Goal: Task Accomplishment & Management: Use online tool/utility

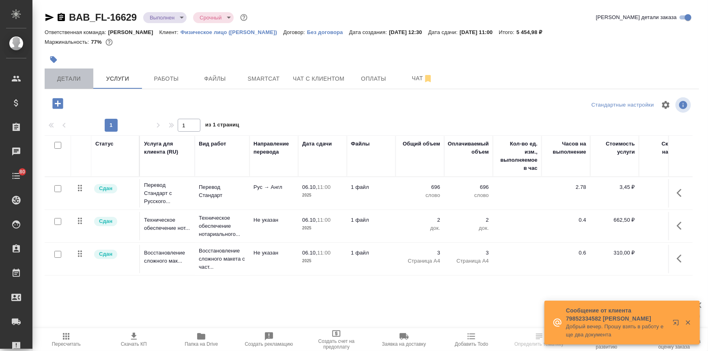
click at [80, 78] on span "Детали" at bounding box center [68, 79] width 39 height 10
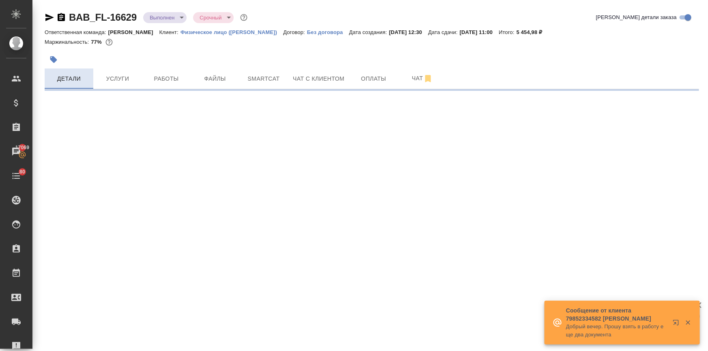
select select "RU"
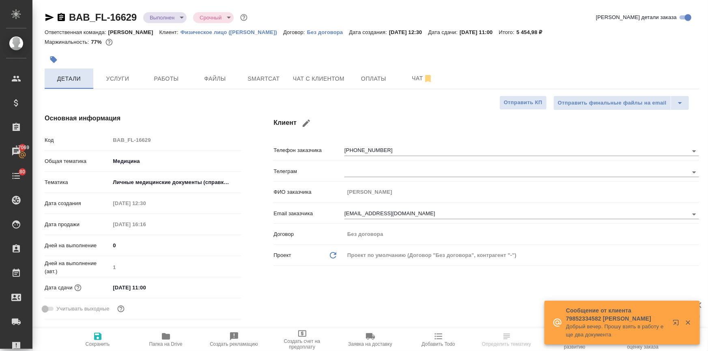
type textarea "x"
type input "Тарабановская Анастасия"
type input "Соловкова Екатерина"
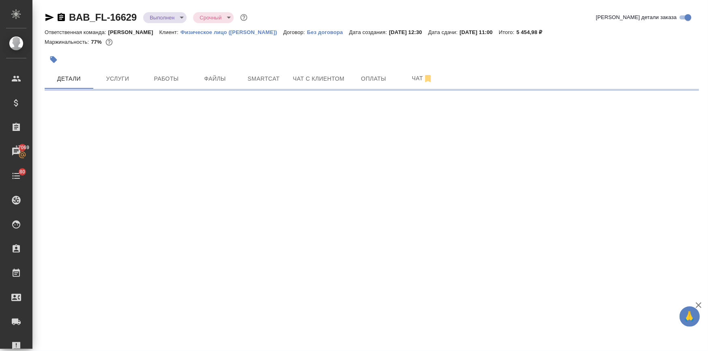
select select "RU"
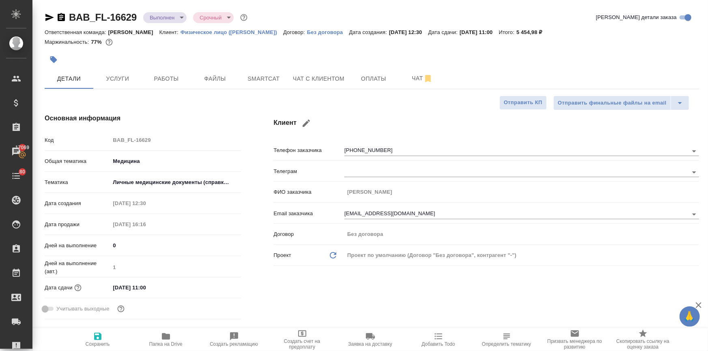
type textarea "x"
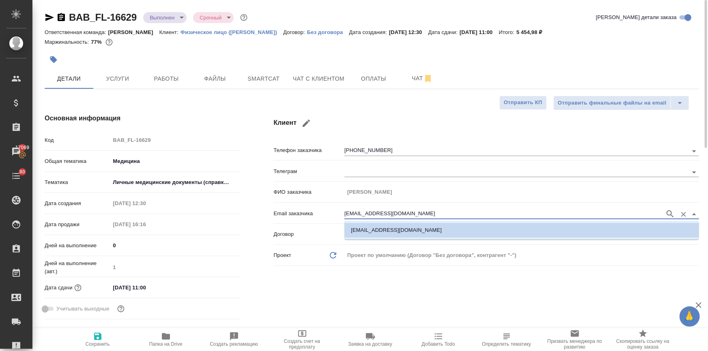
drag, startPoint x: 418, startPoint y: 215, endPoint x: 292, endPoint y: 206, distance: 126.5
click at [292, 206] on div "Email заказчика shemyanskayat@gmail.com" at bounding box center [486, 213] width 426 height 14
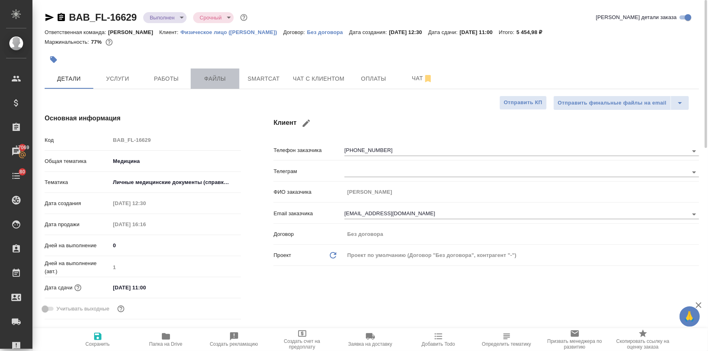
click at [215, 71] on button "Файлы" at bounding box center [215, 79] width 49 height 20
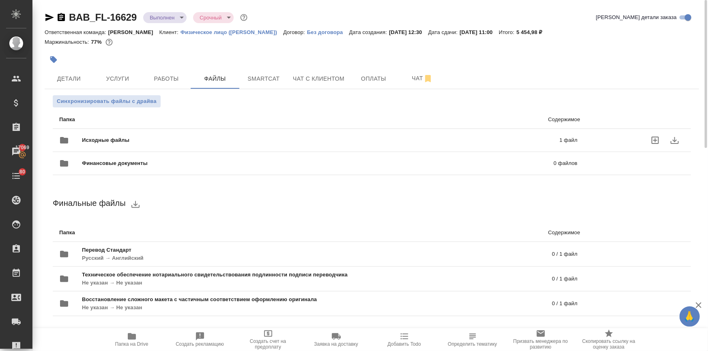
click at [137, 134] on div "Исходные файлы 1 файл" at bounding box center [318, 140] width 518 height 19
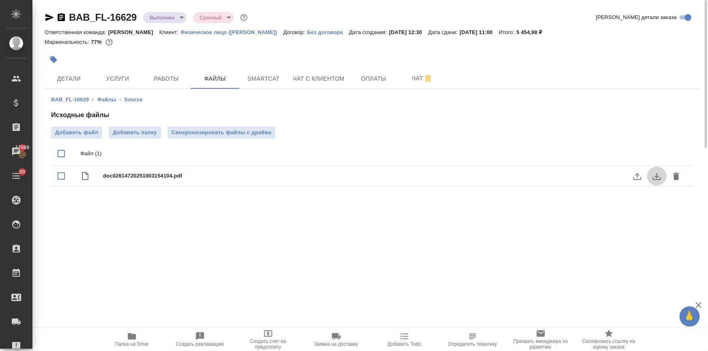
click at [655, 174] on icon "download" at bounding box center [657, 177] width 10 height 10
click at [77, 77] on span "Детали" at bounding box center [68, 79] width 39 height 10
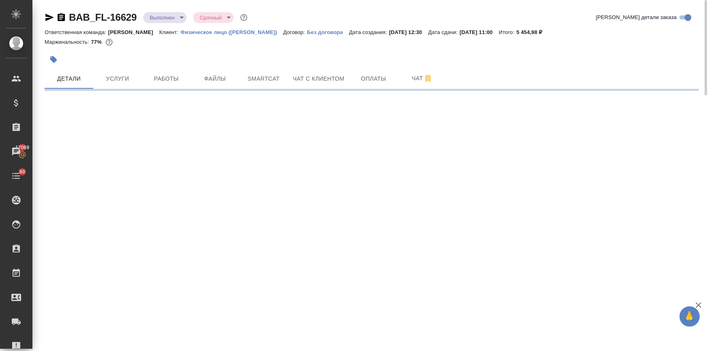
select select "RU"
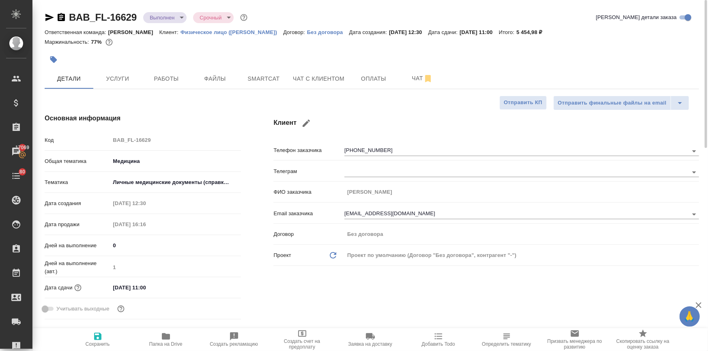
type textarea "x"
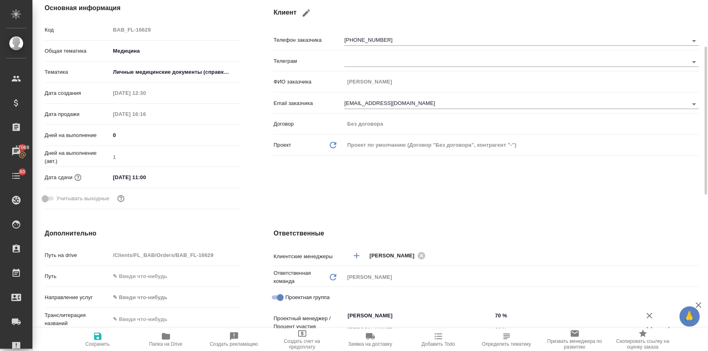
scroll to position [258, 0]
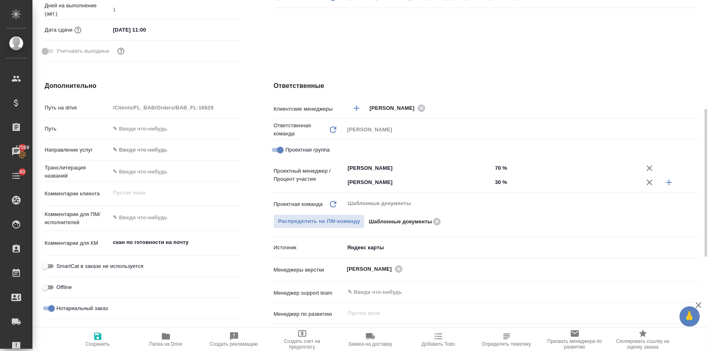
click at [166, 337] on icon "button" at bounding box center [166, 336] width 8 height 6
type textarea "x"
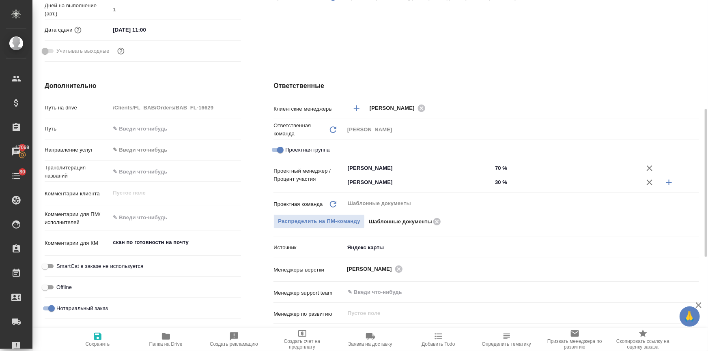
type textarea "x"
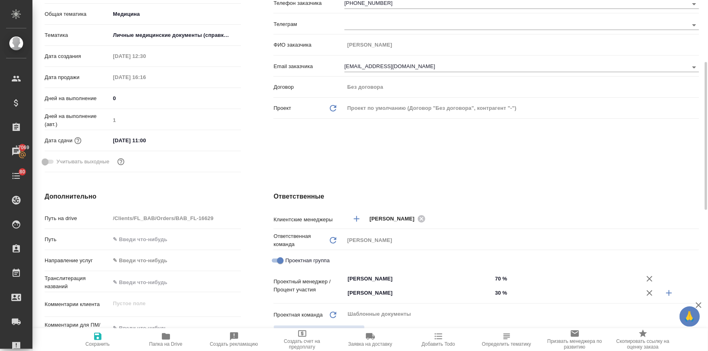
scroll to position [0, 0]
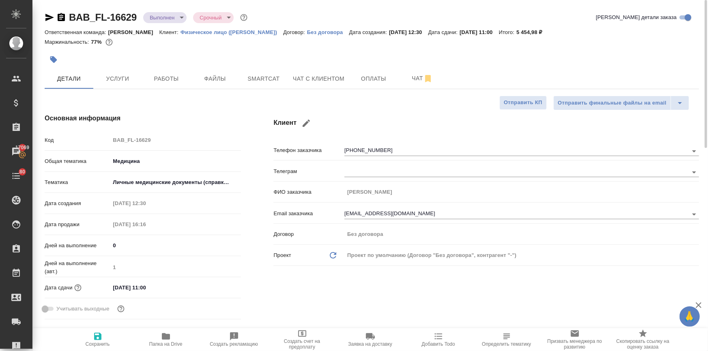
type textarea "x"
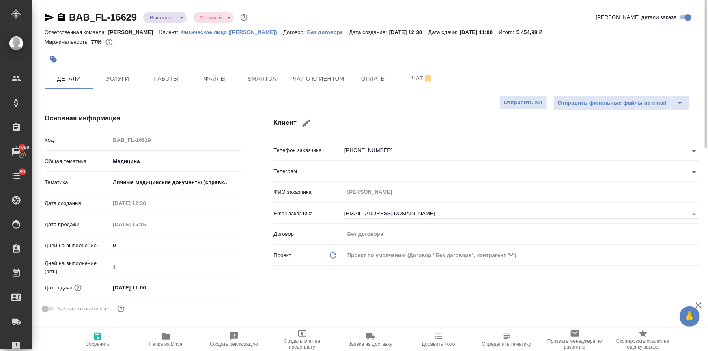
type textarea "x"
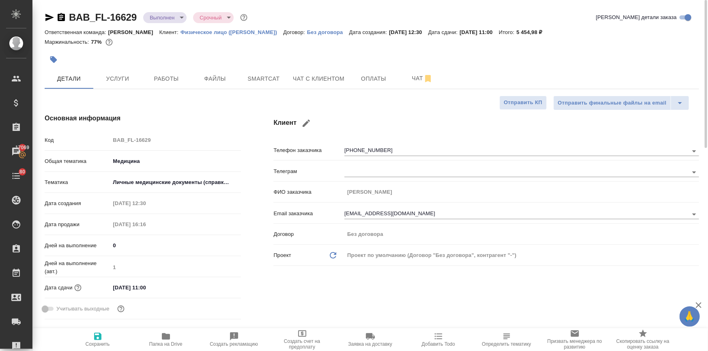
type textarea "x"
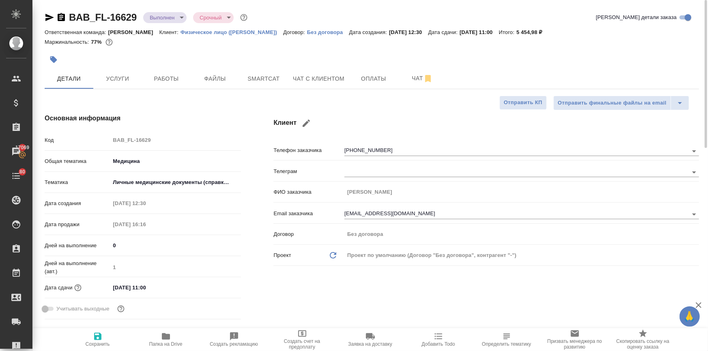
type textarea "x"
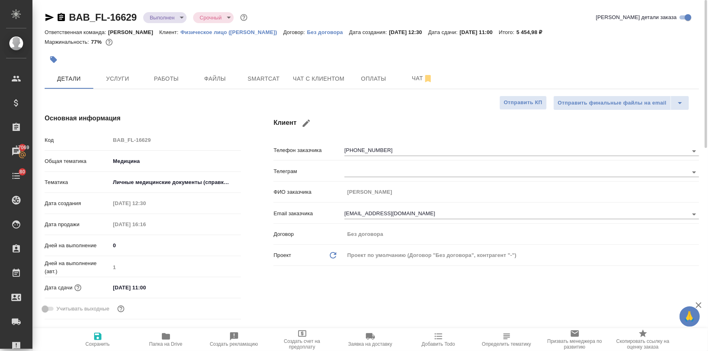
type textarea "x"
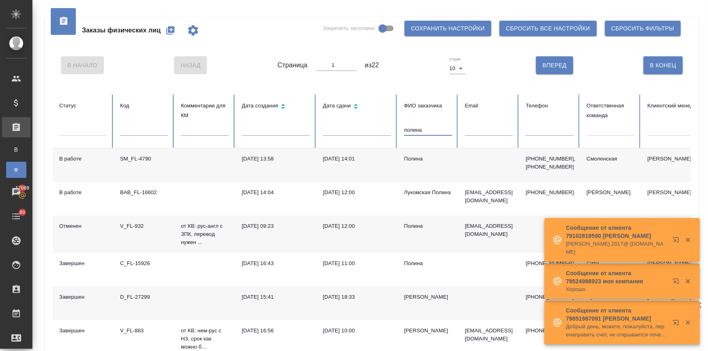
drag, startPoint x: 449, startPoint y: 129, endPoint x: 374, endPoint y: 124, distance: 74.8
click at [374, 124] on tr "Статус Код Комментарии для КМ Дата создания Дата сдачи ФИО заказчика полина Ema…" at bounding box center [509, 122] width 913 height 54
click at [475, 126] on input "text" at bounding box center [489, 130] width 48 height 11
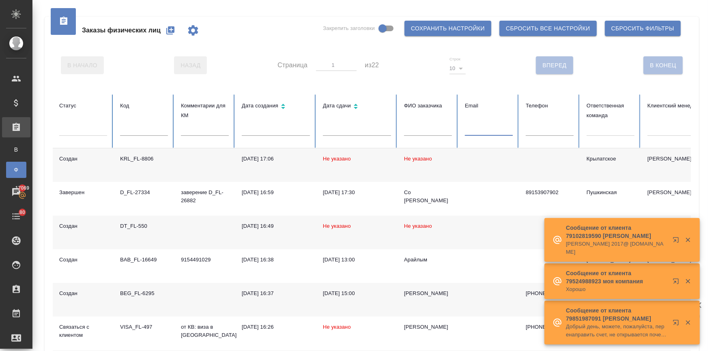
paste input "shemyanskayat@gmail.com"
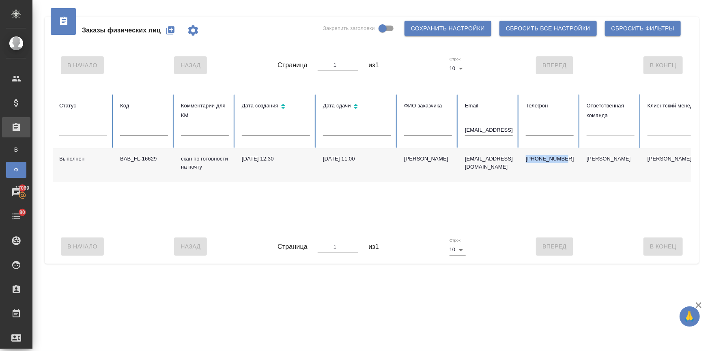
drag, startPoint x: 564, startPoint y: 157, endPoint x: 525, endPoint y: 159, distance: 39.4
click at [525, 159] on td "+79104292051" at bounding box center [549, 165] width 61 height 34
copy p "+79104292051"
drag, startPoint x: 510, startPoint y: 129, endPoint x: 452, endPoint y: 127, distance: 58.4
click at [452, 127] on tr "Статус Код Комментарии для КМ Дата создания Дата сдачи ФИО заказчика Email shem…" at bounding box center [509, 122] width 913 height 54
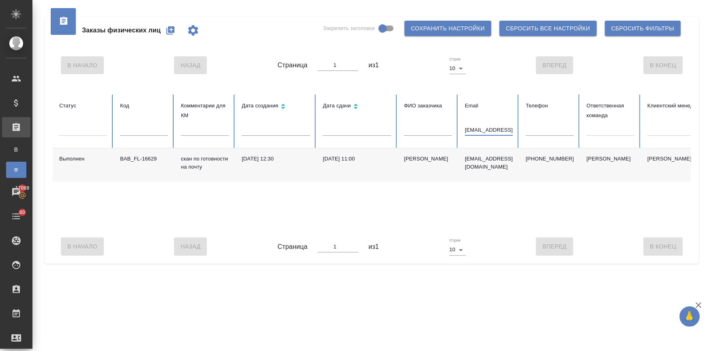
type input "mail.com"
drag, startPoint x: 475, startPoint y: 130, endPoint x: 462, endPoint y: 128, distance: 13.1
click at [462, 128] on th "Email mail.com" at bounding box center [488, 122] width 61 height 54
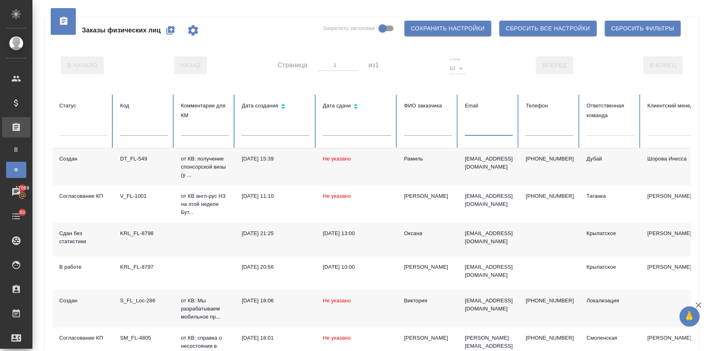
click at [539, 128] on input "text" at bounding box center [550, 130] width 48 height 11
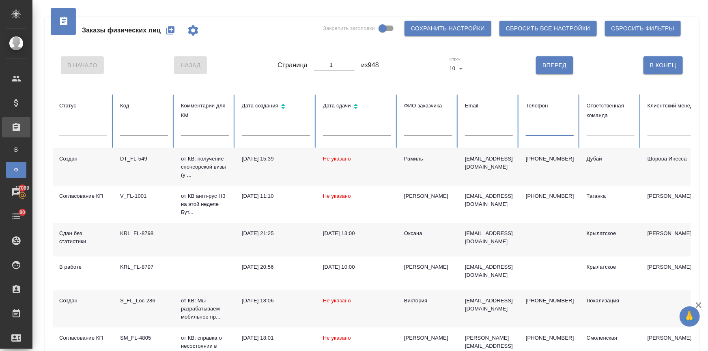
paste input "+79104292051"
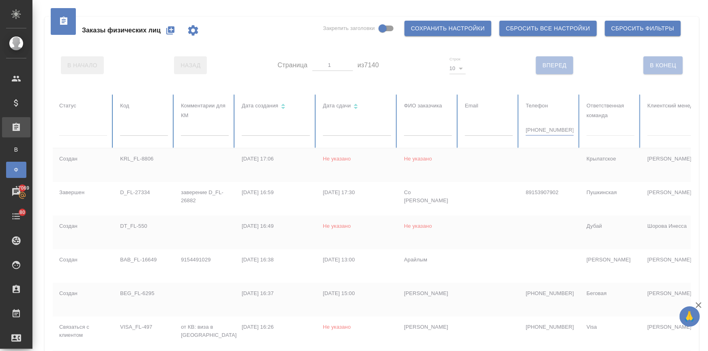
click at [528, 129] on div at bounding box center [509, 292] width 913 height 394
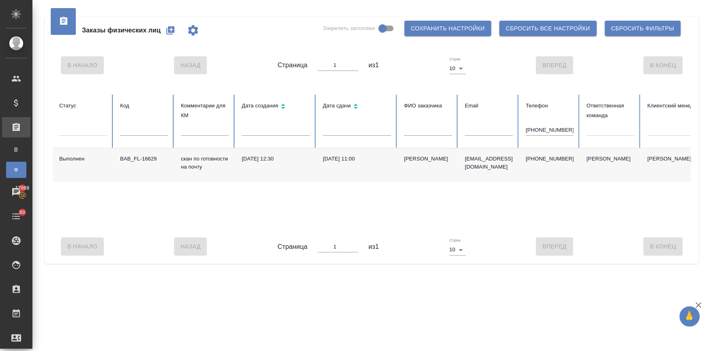
click at [529, 129] on input "+79104292051" at bounding box center [550, 130] width 48 height 11
type input "79104292051"
drag, startPoint x: 542, startPoint y: 127, endPoint x: 505, endPoint y: 126, distance: 36.9
click at [505, 126] on tr "Статус Код Комментарии для КМ Дата создания Дата сдачи ФИО заказчика Email Теле…" at bounding box center [509, 122] width 913 height 54
click at [469, 119] on th "Email" at bounding box center [488, 122] width 61 height 54
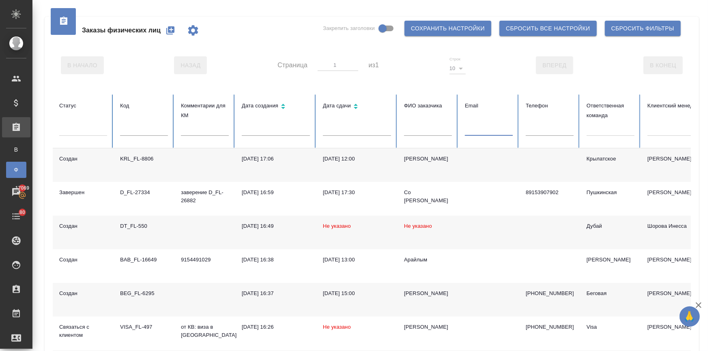
click at [469, 131] on input "text" at bounding box center [489, 130] width 48 height 11
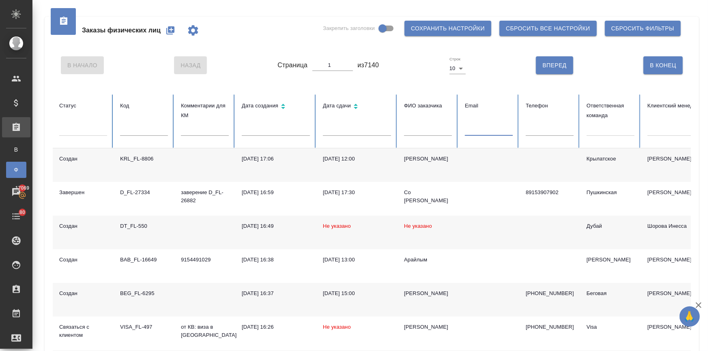
paste input "vol_55@mail.ru"
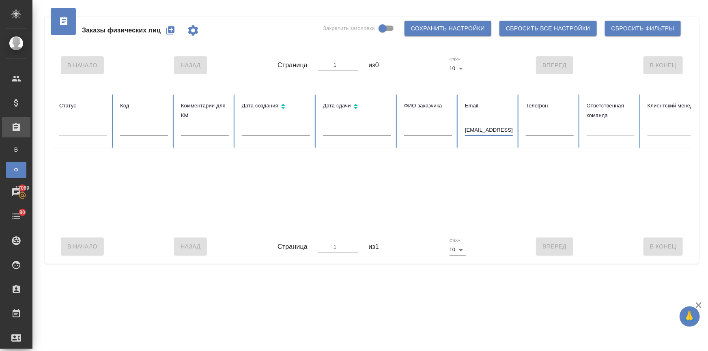
drag, startPoint x: 503, startPoint y: 128, endPoint x: 453, endPoint y: 132, distance: 50.1
click at [453, 132] on tr "Статус Код Комментарии для КМ Дата создания Дата сдачи ФИО заказчика Email vol_…" at bounding box center [509, 122] width 913 height 54
type input "vol_55@mail.ru"
click at [419, 128] on input "text" at bounding box center [428, 130] width 48 height 11
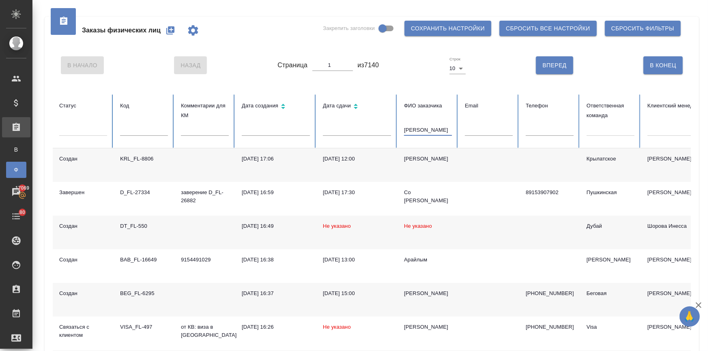
type input "владимир"
click at [337, 124] on th "Дата сдачи" at bounding box center [356, 122] width 81 height 54
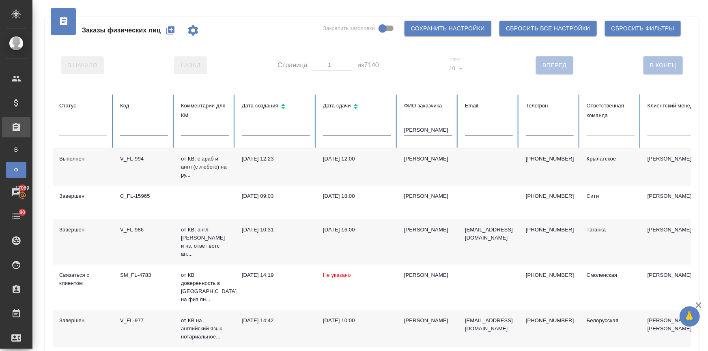
click at [336, 129] on body "🙏 .cls-1 fill:#fff; AWATERA Ilina Ekaterina Клиенты Спецификации Заказы В Все з…" at bounding box center [354, 208] width 708 height 417
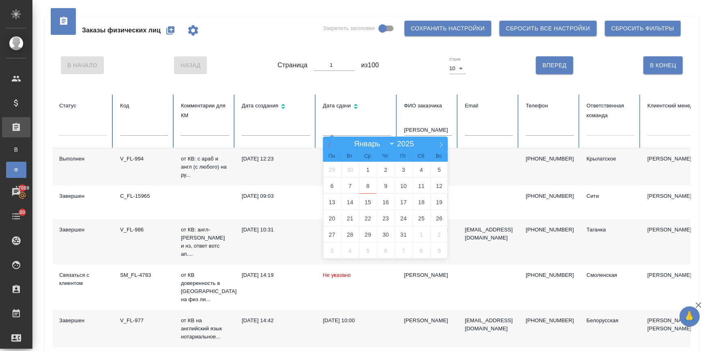
click at [330, 144] on icon at bounding box center [330, 145] width 6 height 6
select select "6"
click at [334, 236] on span "28" at bounding box center [332, 235] width 18 height 16
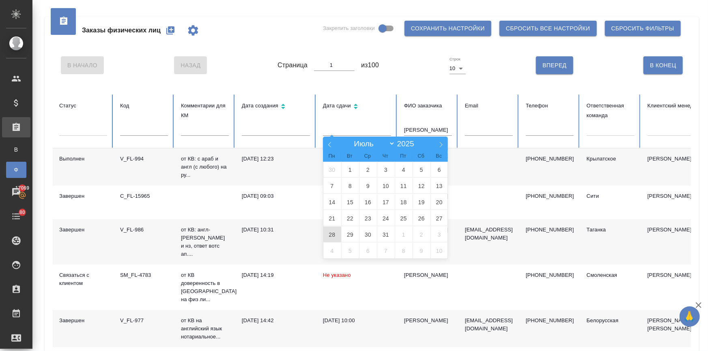
type input "28.07"
click at [438, 238] on span "3" at bounding box center [439, 235] width 18 height 16
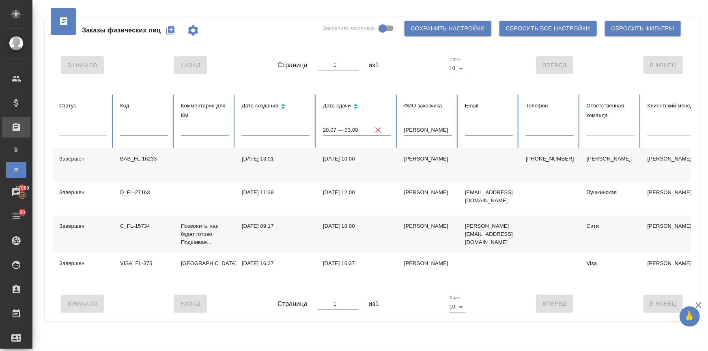
click at [409, 159] on div "Владимир" at bounding box center [428, 159] width 48 height 8
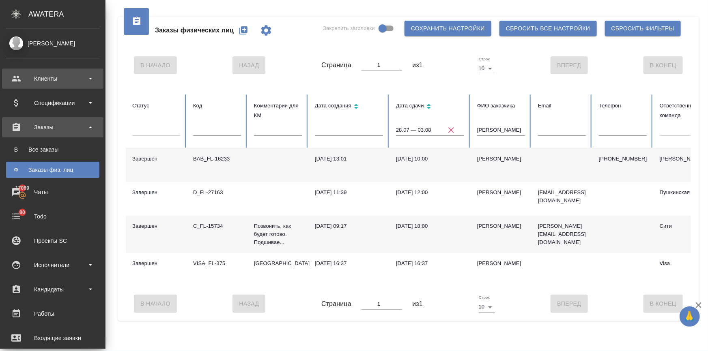
click at [11, 79] on div "Клиенты" at bounding box center [52, 79] width 93 height 12
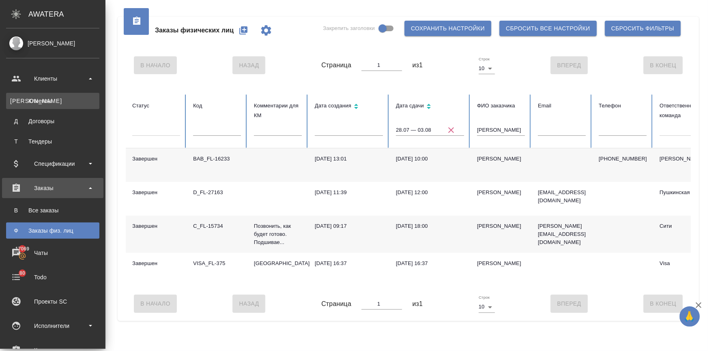
click at [27, 100] on div "Клиенты" at bounding box center [52, 101] width 85 height 8
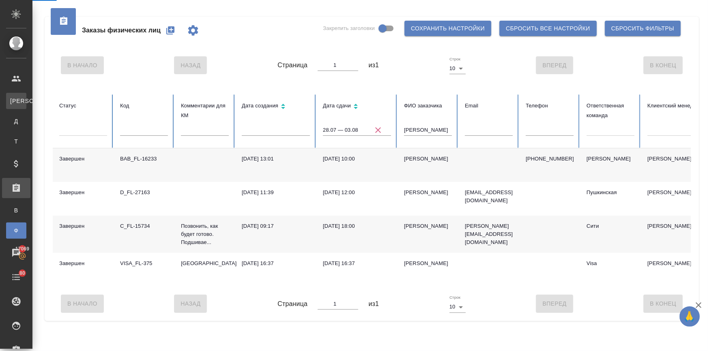
select select "RU"
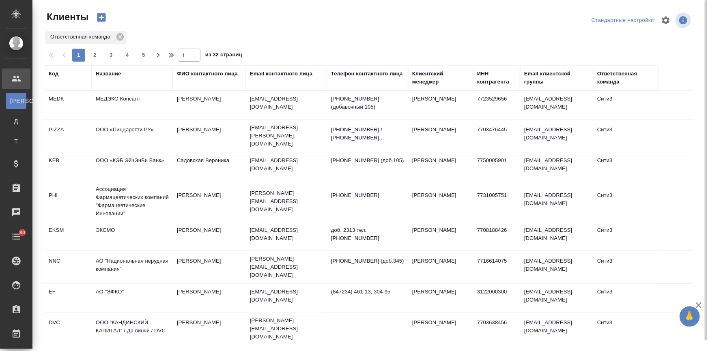
click at [113, 73] on div "Название" at bounding box center [108, 74] width 25 height 8
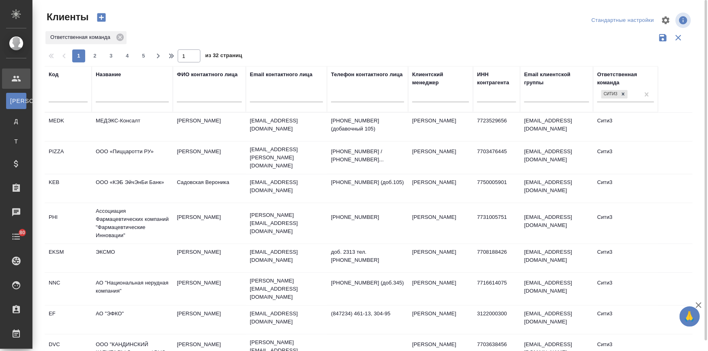
click at [117, 93] on input "text" at bounding box center [132, 97] width 73 height 10
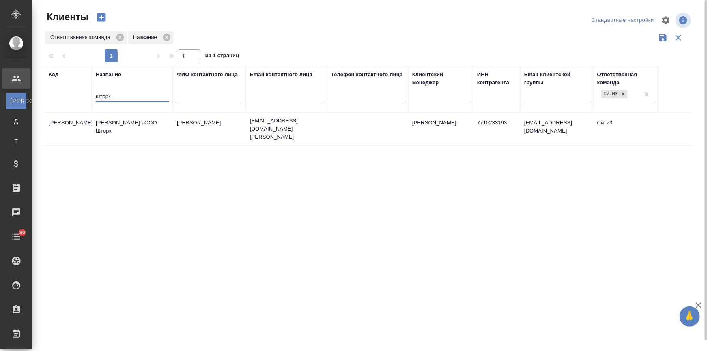
type input "шторк"
click at [116, 120] on td "[PERSON_NAME] \ ООО Шторк" at bounding box center [132, 129] width 81 height 28
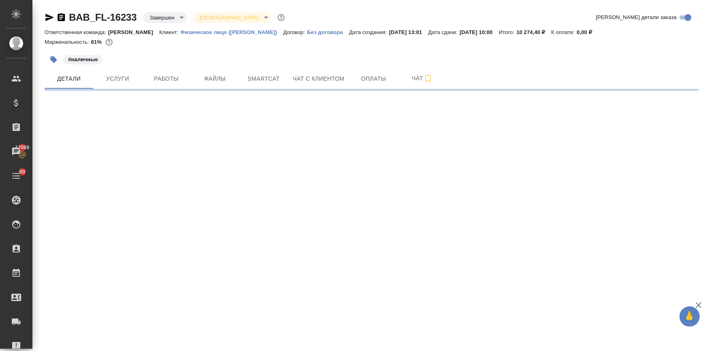
select select "RU"
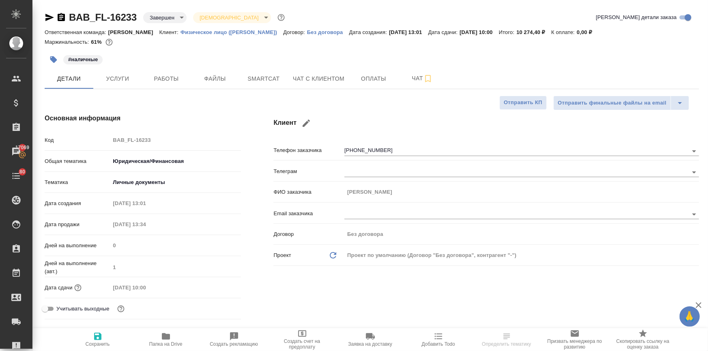
type textarea "x"
click at [163, 336] on icon "button" at bounding box center [166, 336] width 8 height 6
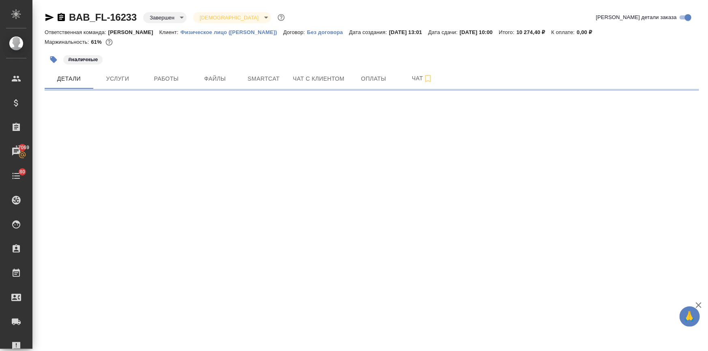
select select "RU"
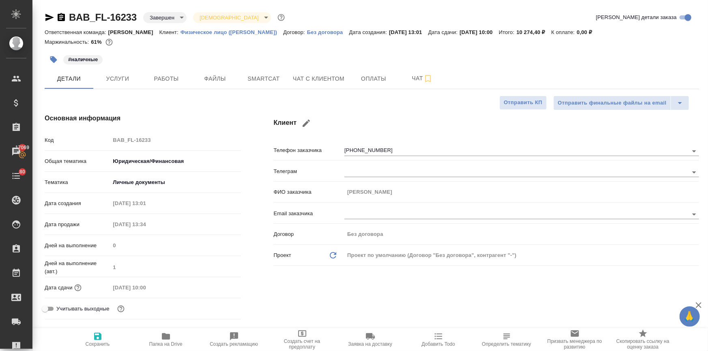
type textarea "x"
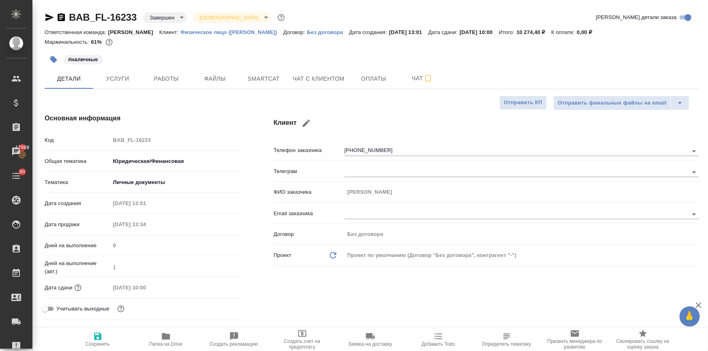
type textarea "x"
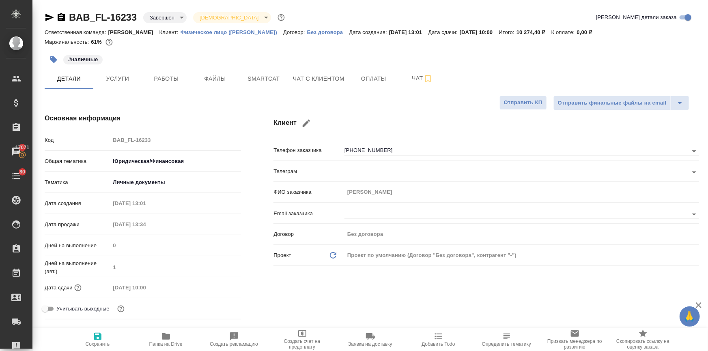
type textarea "x"
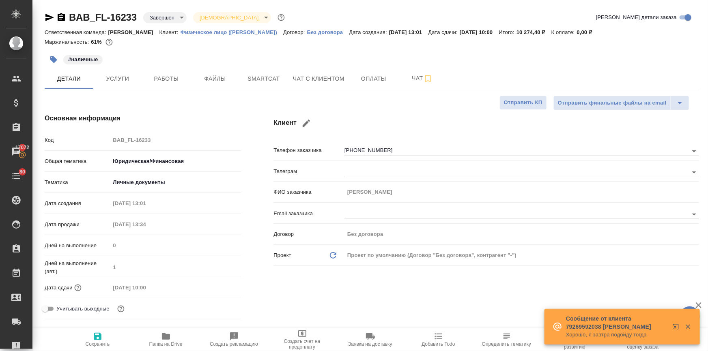
type textarea "x"
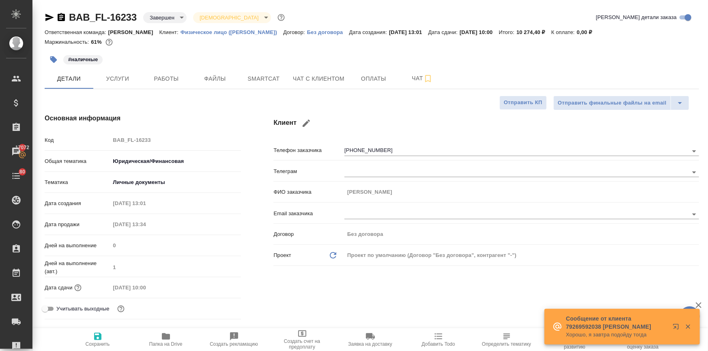
type textarea "x"
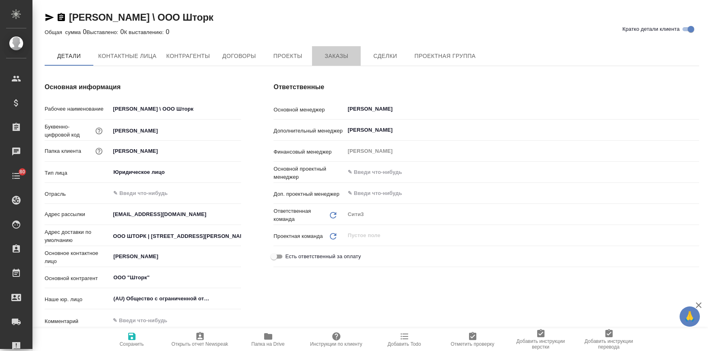
click at [336, 53] on span "Заказы" at bounding box center [336, 56] width 39 height 10
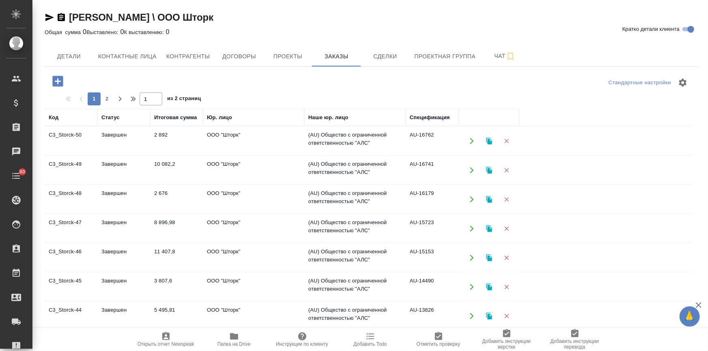
click at [56, 87] on icon "button" at bounding box center [58, 81] width 14 height 14
click at [318, 166] on body "🙏 .cls-1 fill:#fff; AWATERA [PERSON_NAME] Спецификации Заказы Чаты 80 Todo Прое…" at bounding box center [354, 208] width 708 height 417
drag, startPoint x: 60, startPoint y: 78, endPoint x: 104, endPoint y: 101, distance: 48.8
click at [60, 78] on icon "button" at bounding box center [57, 81] width 11 height 11
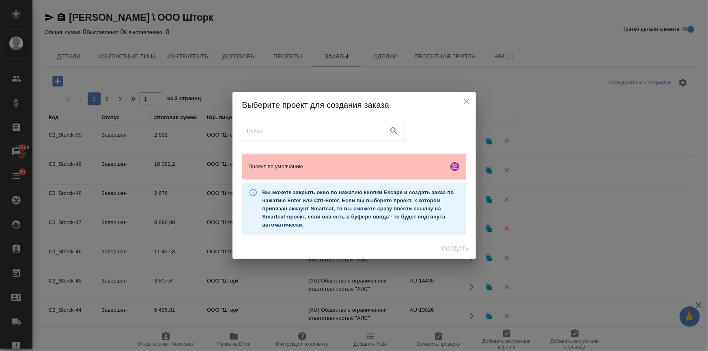
click at [366, 166] on span "Проект по умолчанию" at bounding box center [347, 167] width 196 height 8
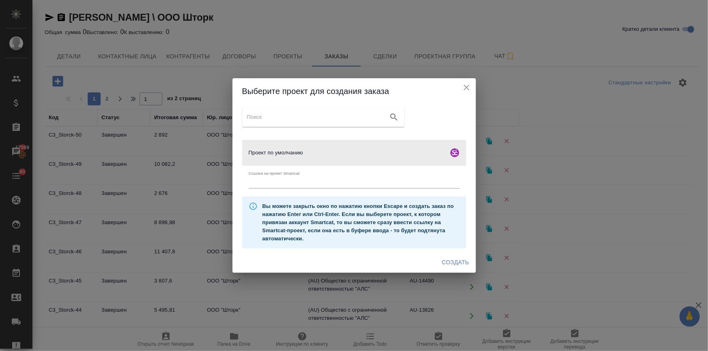
click at [449, 261] on span "Создать" at bounding box center [455, 263] width 27 height 10
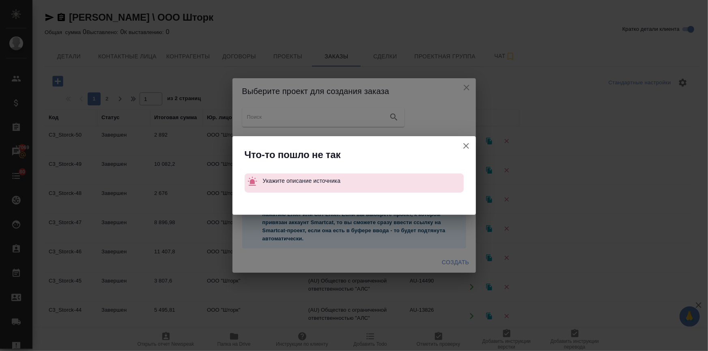
click at [466, 82] on div "Что-то пошло не так Укажите описание источника" at bounding box center [354, 175] width 708 height 351
click at [463, 141] on icon "button" at bounding box center [466, 146] width 10 height 10
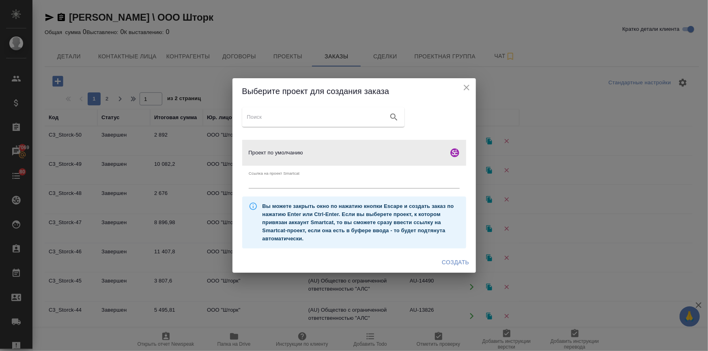
click at [466, 85] on icon "close" at bounding box center [467, 88] width 10 height 10
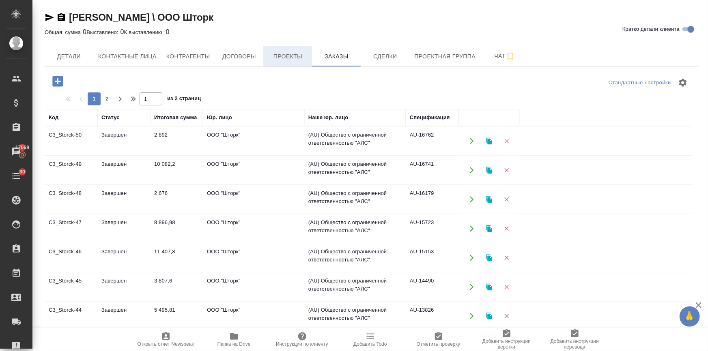
click at [273, 52] on span "Проекты" at bounding box center [287, 57] width 39 height 10
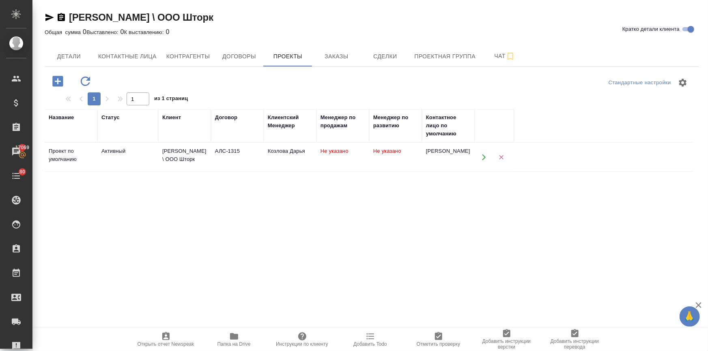
click at [183, 158] on div "[PERSON_NAME] \ ООО Шторк" at bounding box center [184, 155] width 45 height 16
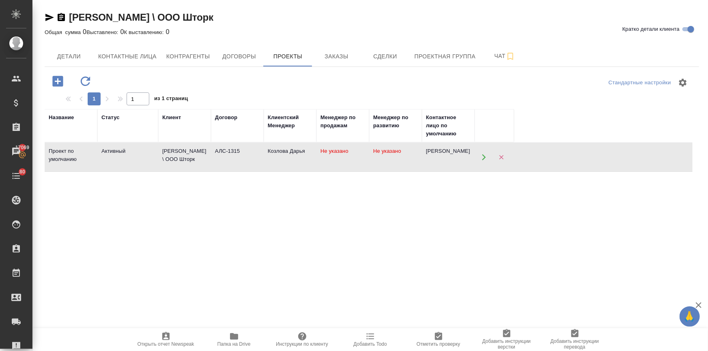
click at [183, 158] on div "[PERSON_NAME] \ ООО Шторк" at bounding box center [184, 155] width 45 height 16
click at [331, 54] on span "Заказы" at bounding box center [336, 57] width 39 height 10
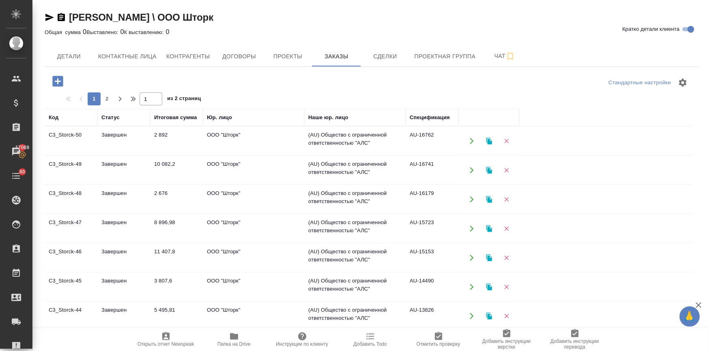
click at [57, 79] on icon "button" at bounding box center [57, 81] width 11 height 11
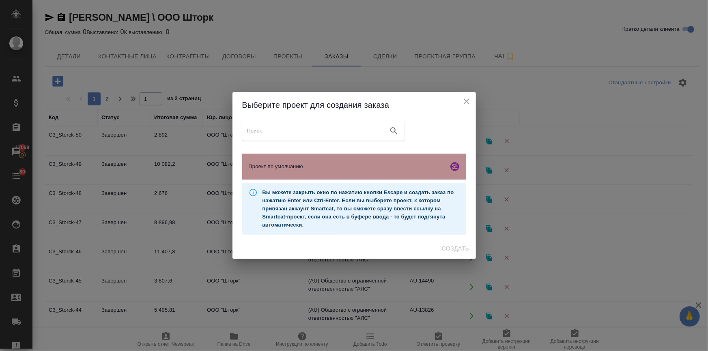
click at [274, 172] on div "Проект по умолчанию" at bounding box center [354, 167] width 224 height 26
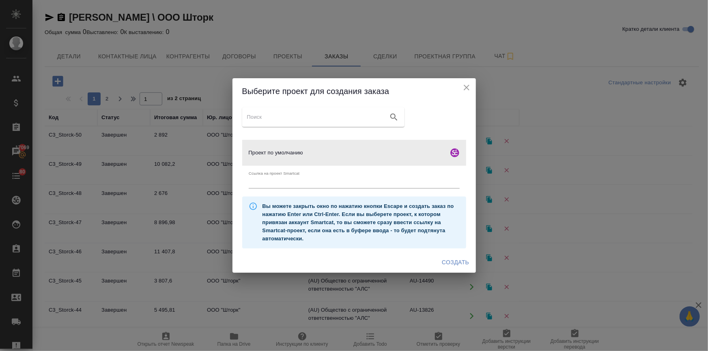
click at [450, 266] on span "Создать" at bounding box center [455, 263] width 27 height 10
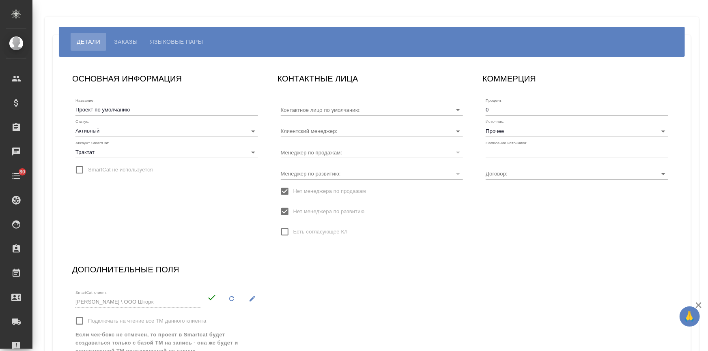
type input "[PERSON_NAME]"
type input "АЛС-1315"
type input "Козлова Дарья"
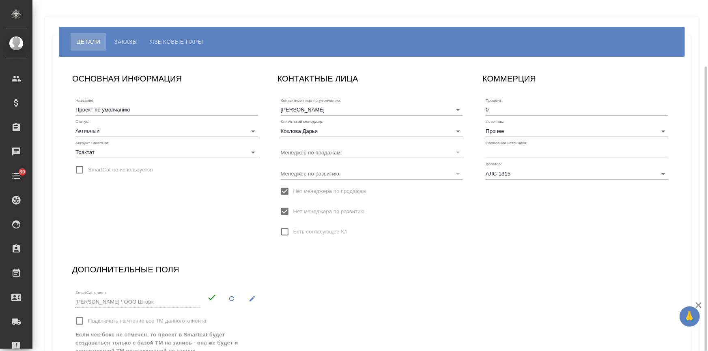
scroll to position [75, 0]
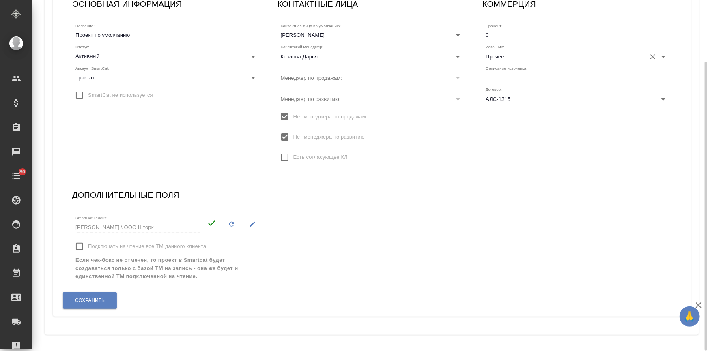
click at [495, 56] on input "Прочее" at bounding box center [564, 56] width 157 height 11
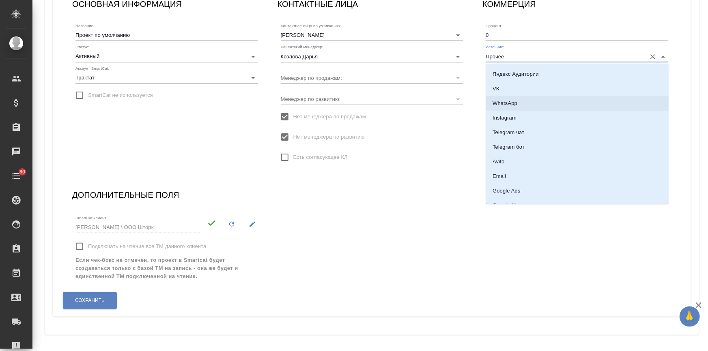
scroll to position [73, 0]
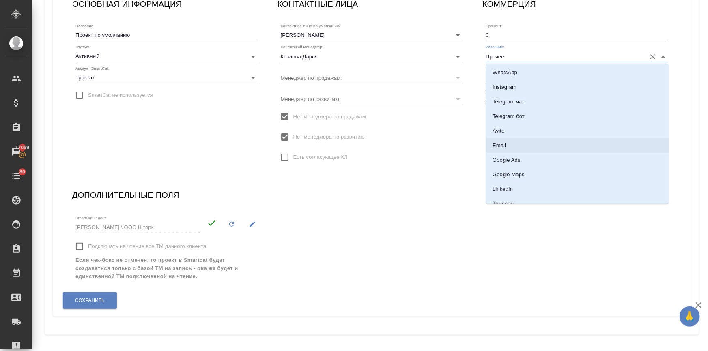
click at [501, 144] on p "Email" at bounding box center [499, 146] width 13 height 8
type input "Email"
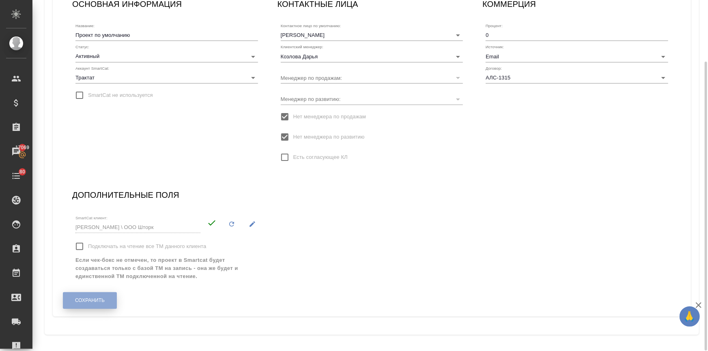
click at [103, 301] on span "Сохранить" at bounding box center [90, 300] width 30 height 7
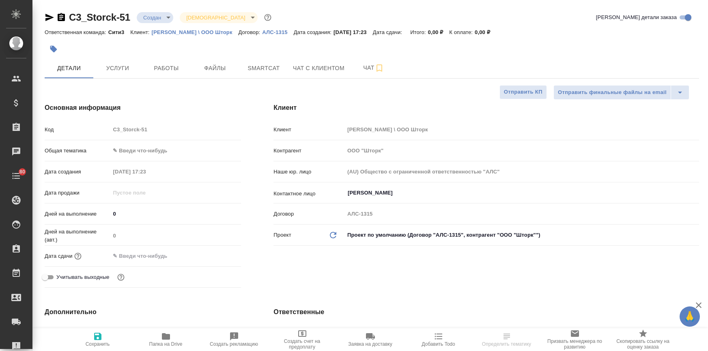
select select "RU"
click at [348, 190] on input "Лунева Дарья" at bounding box center [508, 193] width 323 height 10
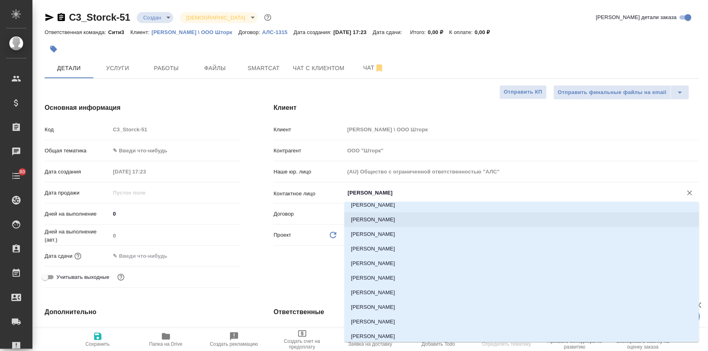
scroll to position [66, 0]
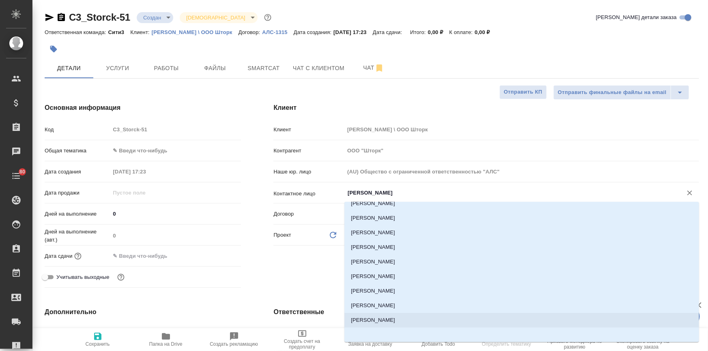
drag, startPoint x: 377, startPoint y: 314, endPoint x: 194, endPoint y: 210, distance: 210.4
click at [377, 314] on li "Хамидуллина Линара" at bounding box center [521, 320] width 355 height 15
type input "Хамидуллина Линара"
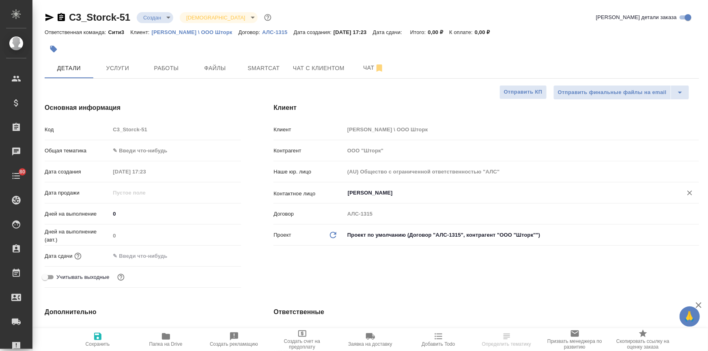
click at [120, 142] on div "Код C3_Storck-51" at bounding box center [143, 133] width 196 height 21
click at [124, 150] on body "🙏 .cls-1 fill:#fff; AWATERA Ilina Ekaterina Клиенты Спецификации Заказы Чаты 80…" at bounding box center [354, 208] width 708 height 417
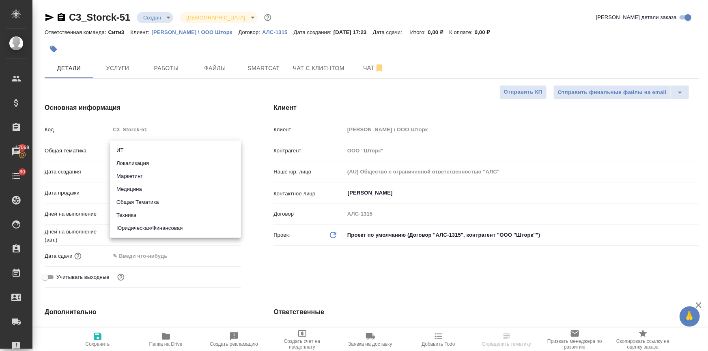
click at [147, 228] on li "Юридическая/Финансовая" at bounding box center [175, 228] width 131 height 13
type input "yr-fn"
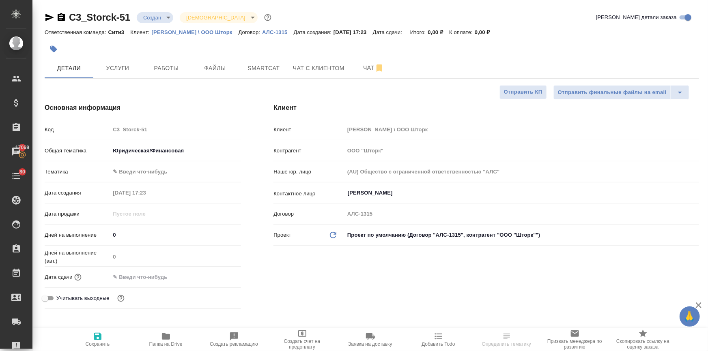
click at [140, 173] on body "🙏 .cls-1 fill:#fff; AWATERA Ilina Ekaterina Клиенты Спецификации Заказы 17069 Ч…" at bounding box center [354, 208] width 708 height 417
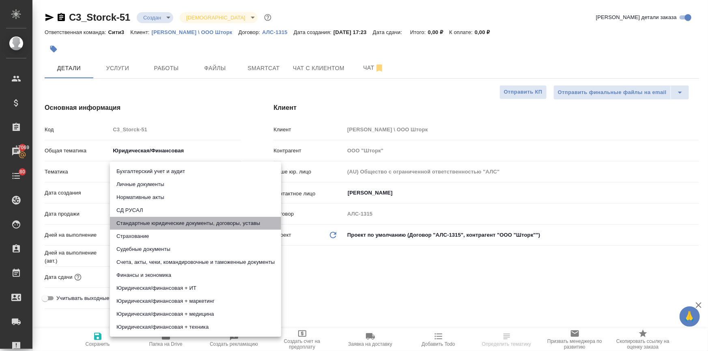
click at [159, 218] on li "Стандартные юридические документы, договоры, уставы" at bounding box center [195, 223] width 171 height 13
type input "5f647205b73bc97568ca66bf"
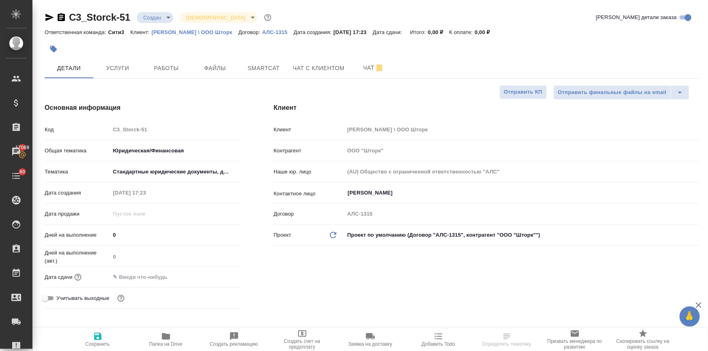
click at [146, 273] on input "text" at bounding box center [145, 277] width 71 height 12
click at [213, 275] on icon "button" at bounding box center [218, 277] width 10 height 10
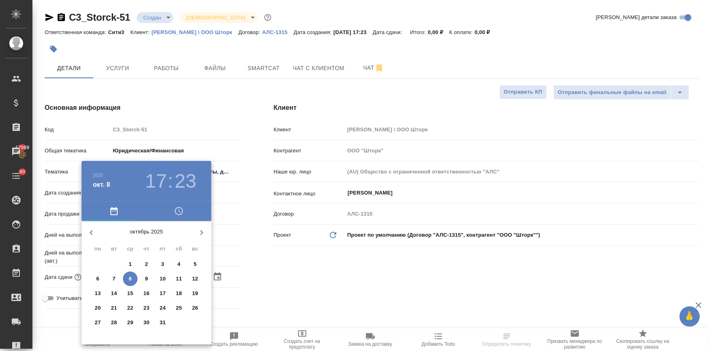
click at [177, 183] on h3 "23" at bounding box center [186, 181] width 22 height 23
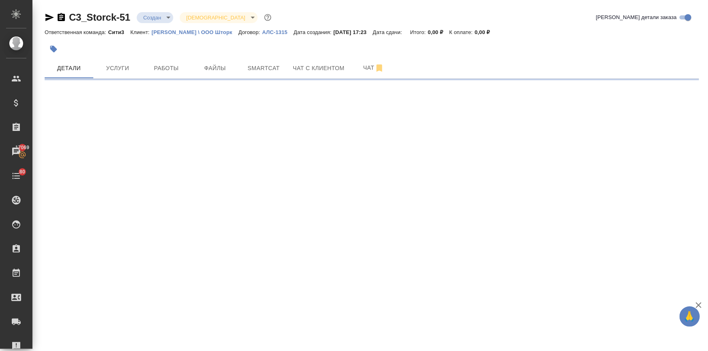
select select "RU"
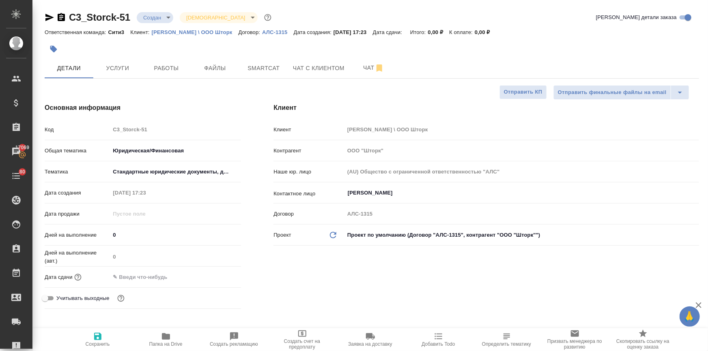
type textarea "x"
click at [162, 277] on input "text" at bounding box center [145, 277] width 71 height 12
click at [217, 277] on icon "button" at bounding box center [218, 277] width 10 height 10
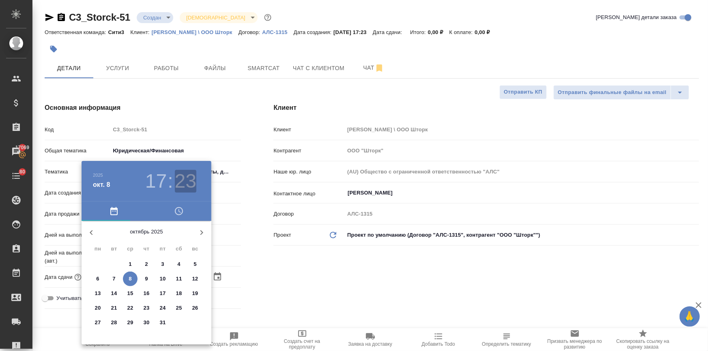
click at [178, 184] on h3 "23" at bounding box center [186, 181] width 22 height 23
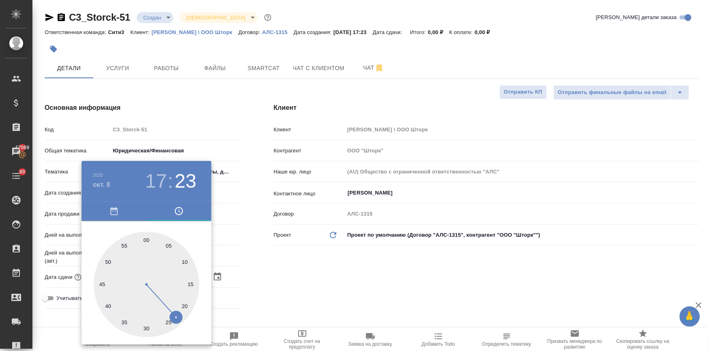
click at [123, 318] on div at bounding box center [146, 284] width 105 height 105
type input "08.10.2025 17:36"
type textarea "x"
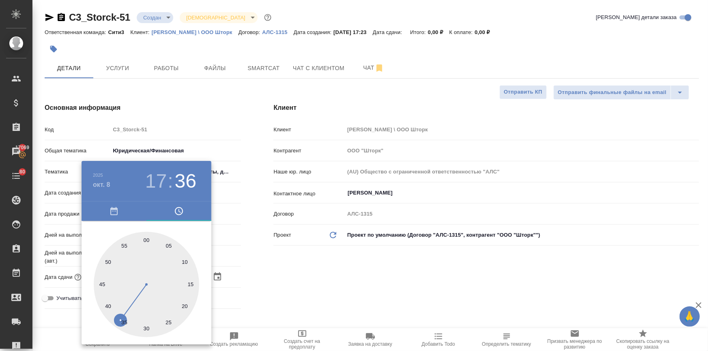
click at [303, 257] on div at bounding box center [354, 175] width 708 height 351
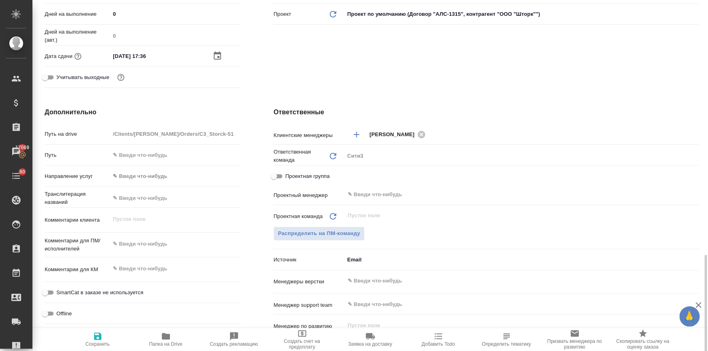
scroll to position [369, 0]
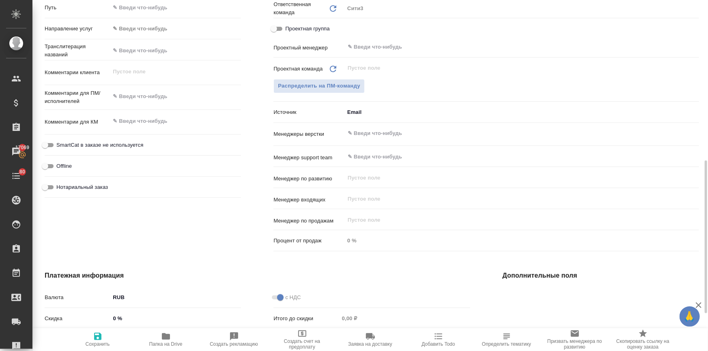
click at [50, 187] on input "Нотариальный заказ" at bounding box center [44, 188] width 29 height 10
checkbox input "true"
type textarea "x"
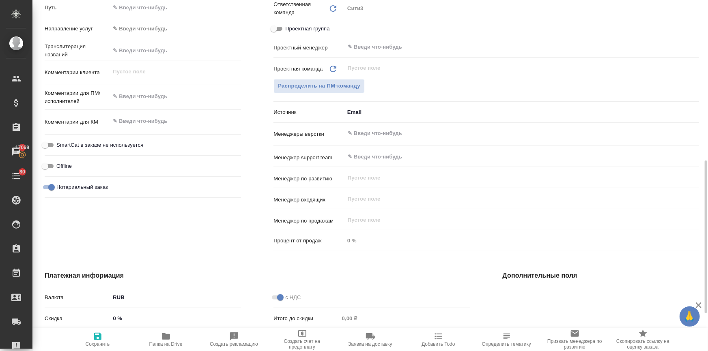
type textarea "x"
click at [143, 92] on textarea at bounding box center [175, 97] width 130 height 14
type textarea "п"
type textarea "x"
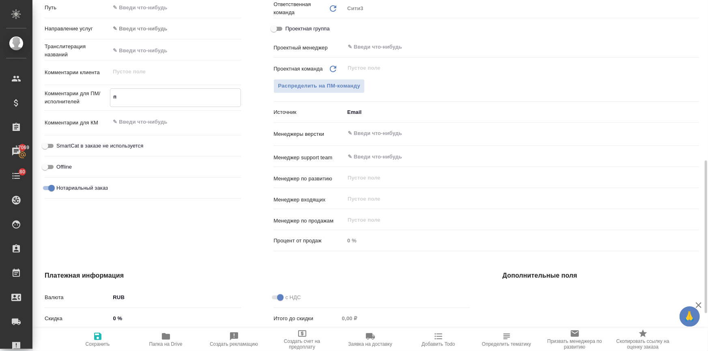
type textarea "x"
type textarea "пе"
type textarea "x"
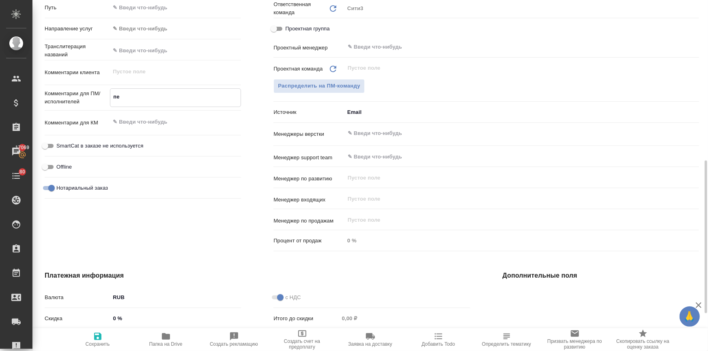
type textarea "x"
type textarea "пер"
type textarea "x"
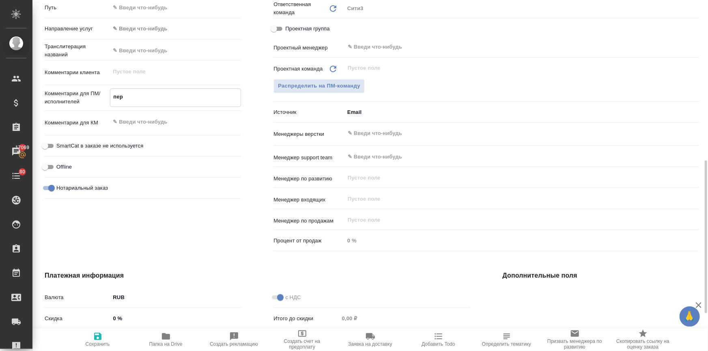
type textarea "пере"
type textarea "x"
type textarea "перев"
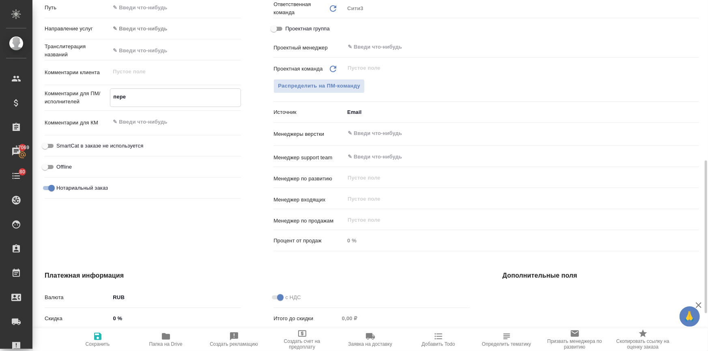
type textarea "x"
type textarea "перево"
type textarea "x"
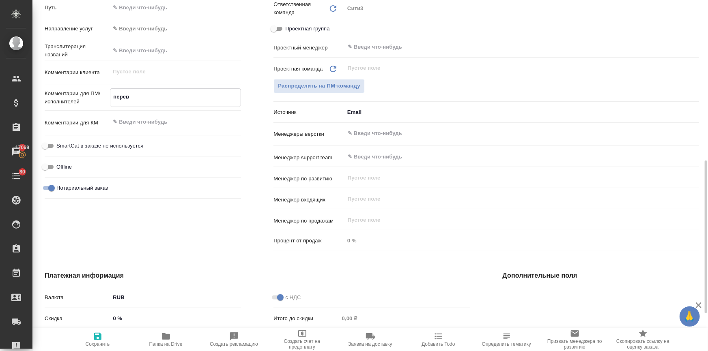
type textarea "x"
type textarea "перевод"
type textarea "x"
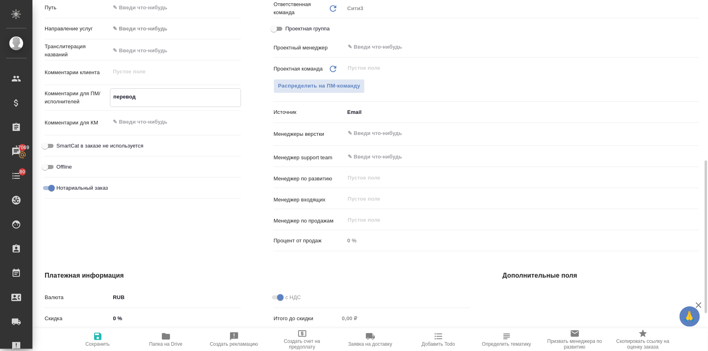
type textarea "x"
type textarea "переводи"
type textarea "x"
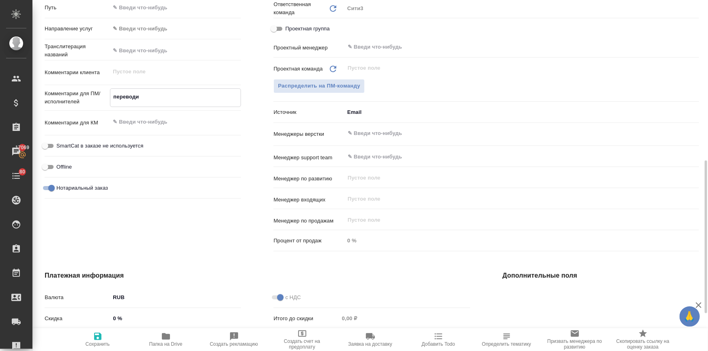
type textarea "переводим"
type textarea "x"
type textarea "переводим"
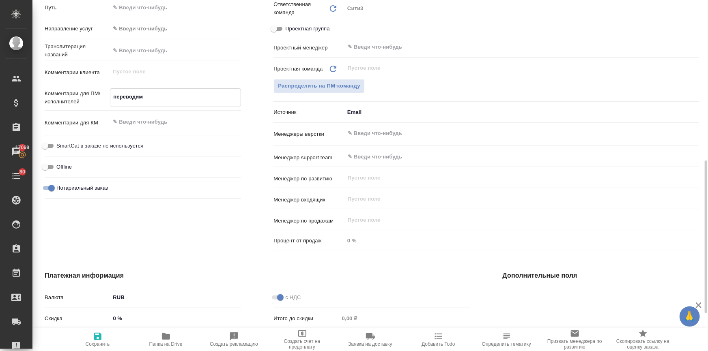
type textarea "x"
type textarea "переводим т"
type textarea "x"
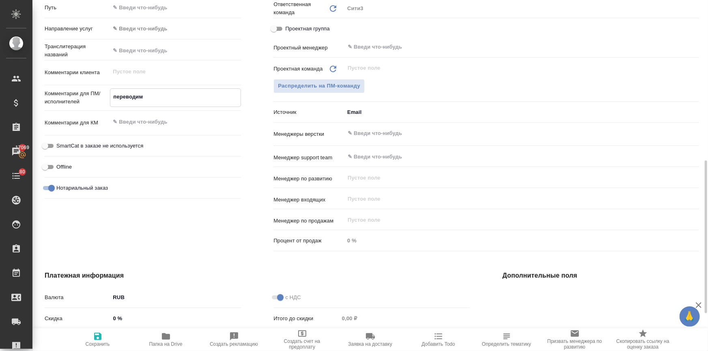
type textarea "x"
type textarea "переводим то"
type textarea "x"
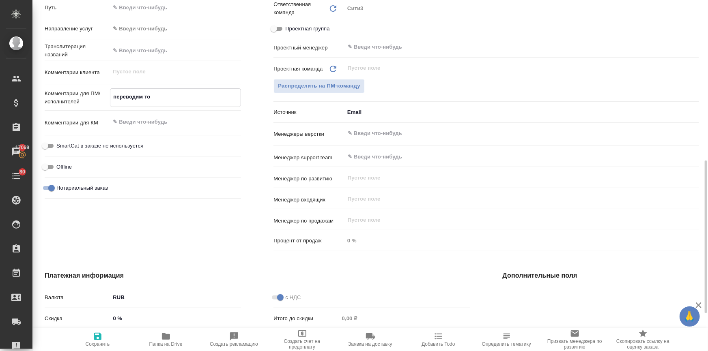
type textarea "x"
type textarea "переводим тол"
type textarea "x"
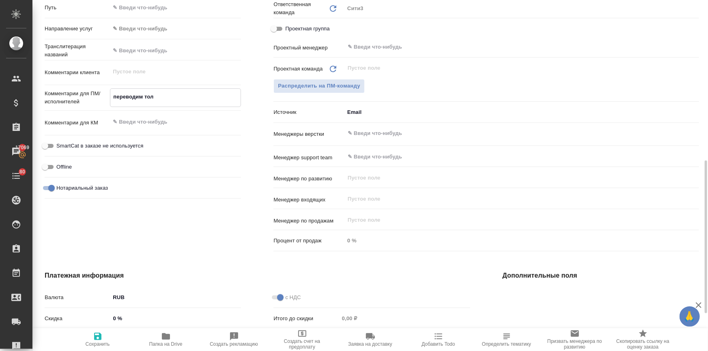
type textarea "переводим толь"
type textarea "x"
type textarea "переводим тольк"
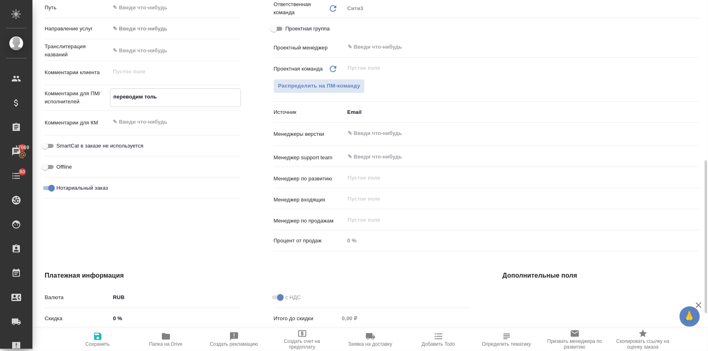
type textarea "x"
type textarea "переводим только"
type textarea "x"
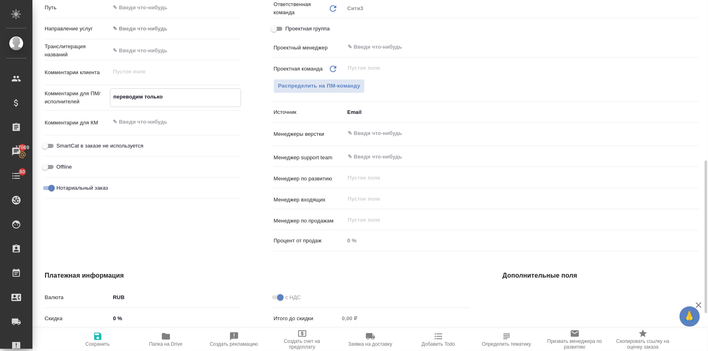
type textarea "x"
type textarea "переводим только"
type textarea "x"
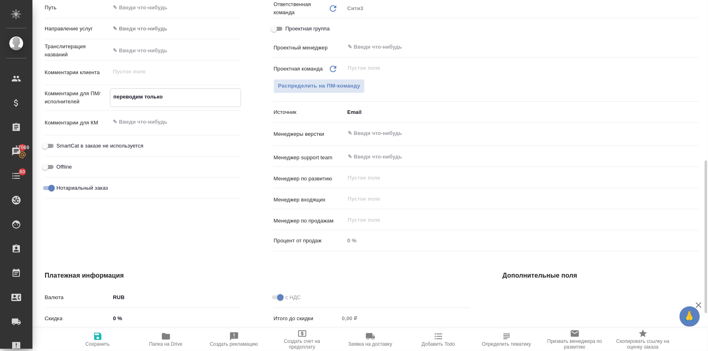
type textarea "x"
type textarea "переводим только с"
type textarea "x"
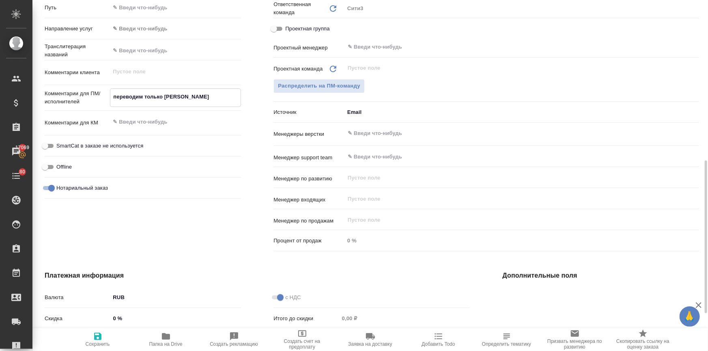
type textarea "переводим только ст"
type textarea "x"
type textarea "переводим только стр"
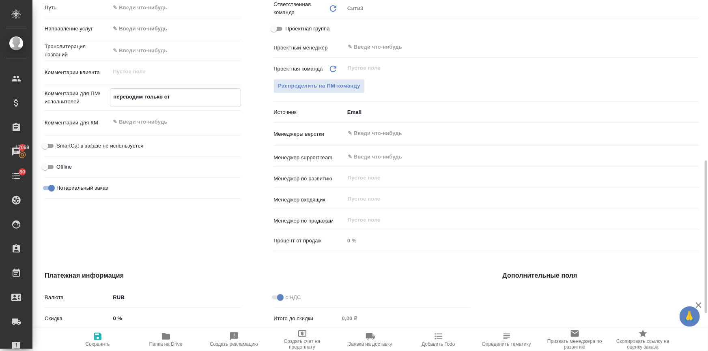
type textarea "x"
type textarea "переводим только стра"
type textarea "x"
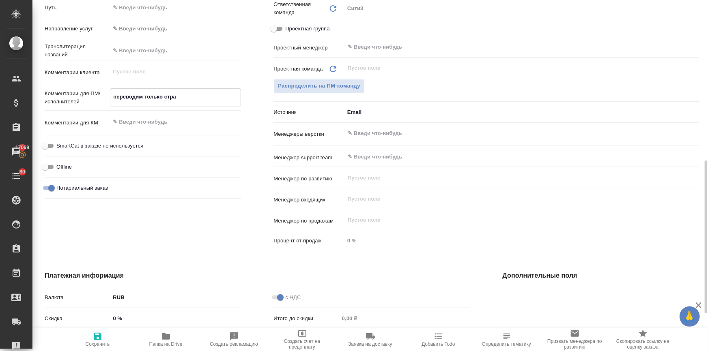
type textarea "x"
type textarea "переводим только стран"
type textarea "x"
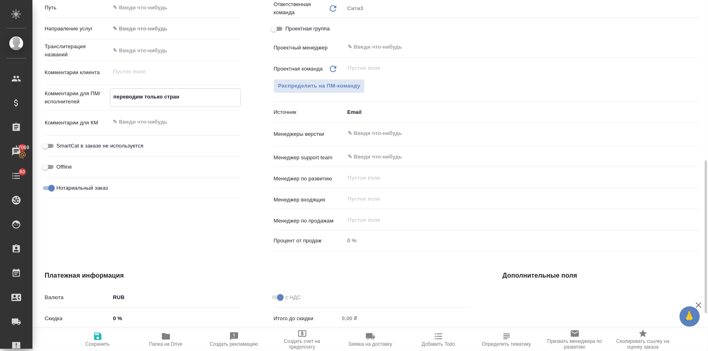
type textarea "переводим только страни"
type textarea "x"
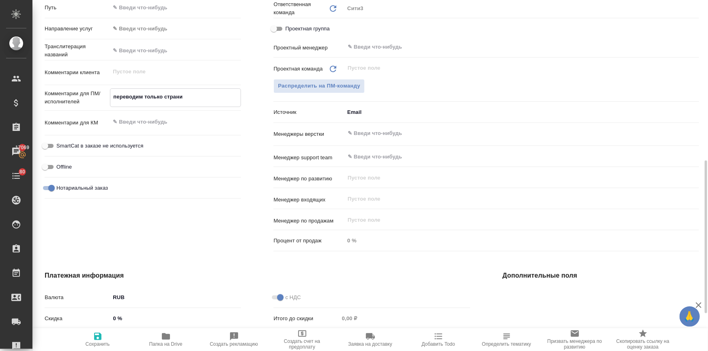
type textarea "переводим только страниц"
type textarea "x"
type textarea "переводим только страницы"
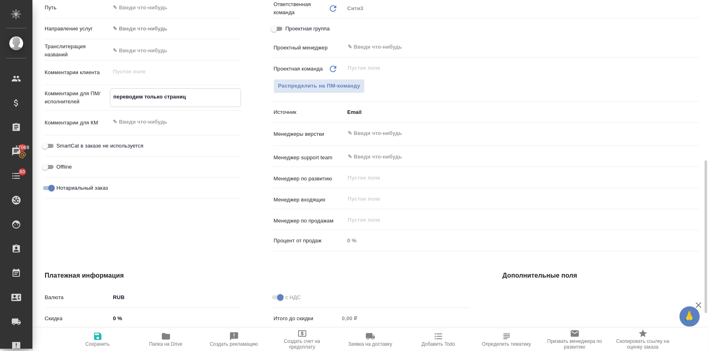
type textarea "x"
type textarea "переводим только страницы"
type textarea "x"
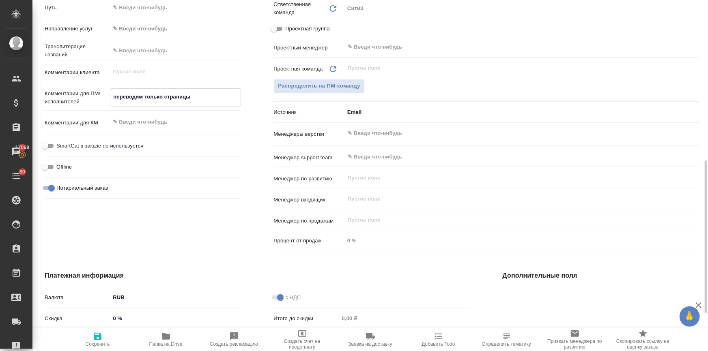
type textarea "x"
type textarea "переводим только страницы 6"
type textarea "x"
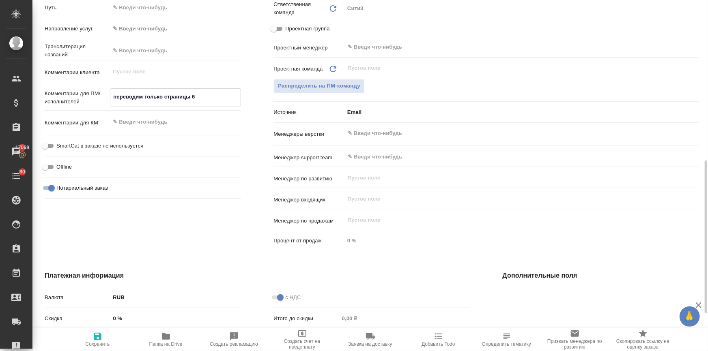
type textarea "x"
type textarea "переводим только страницы 6-"
type textarea "x"
type textarea "переводим только страницы 6-7"
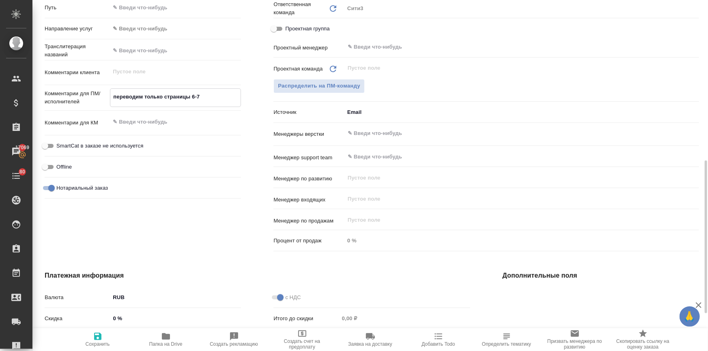
type textarea "x"
type textarea "переводим только страницы 6-7"
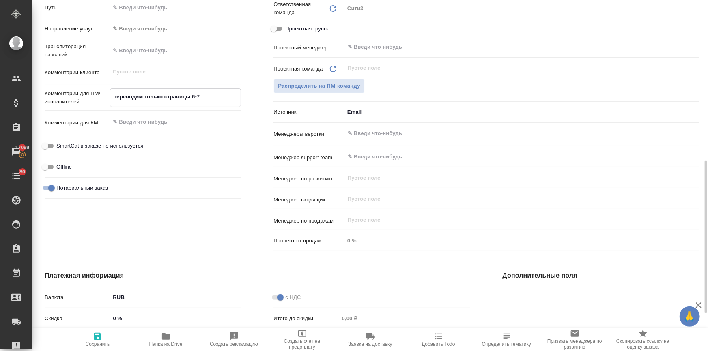
type textarea "x"
type textarea "переводим только страницы 6-7 п"
type textarea "x"
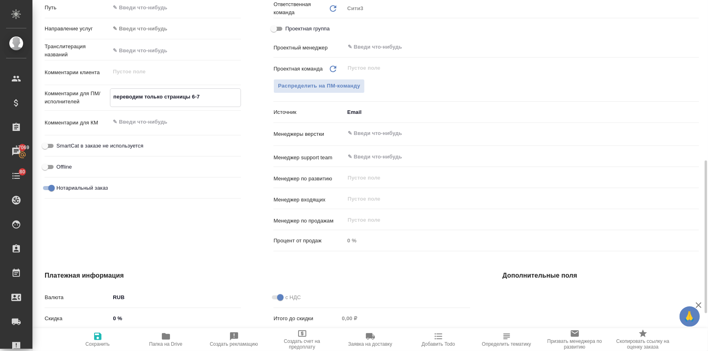
type textarea "x"
type textarea "переводим только страницы 6-7 по"
type textarea "x"
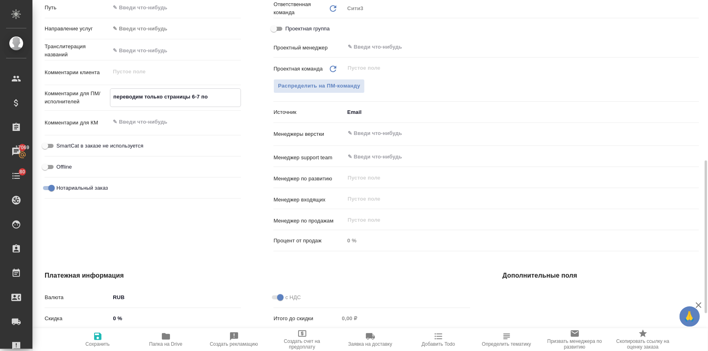
type textarea "x"
type textarea "переводим только страницы 6-7 под"
type textarea "x"
type textarea "переводим только страницы 6-7 под"
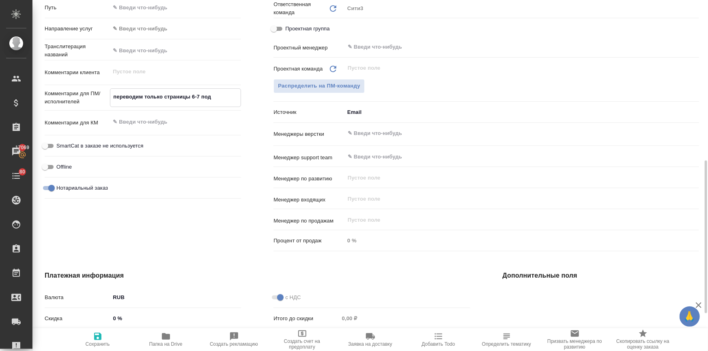
type textarea "x"
type textarea "переводим только страницы 6-7 под н"
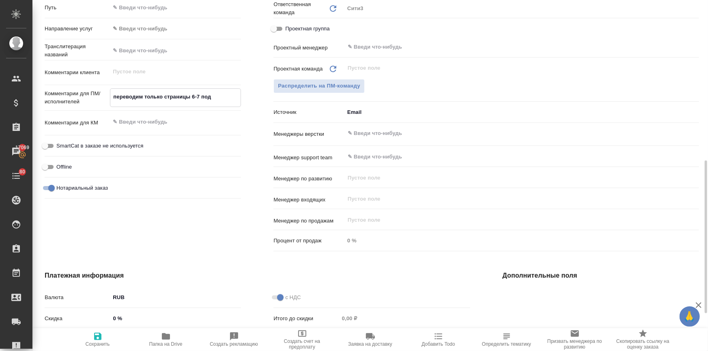
type textarea "x"
type textarea "переводим только страницы 6-7 под но"
type textarea "x"
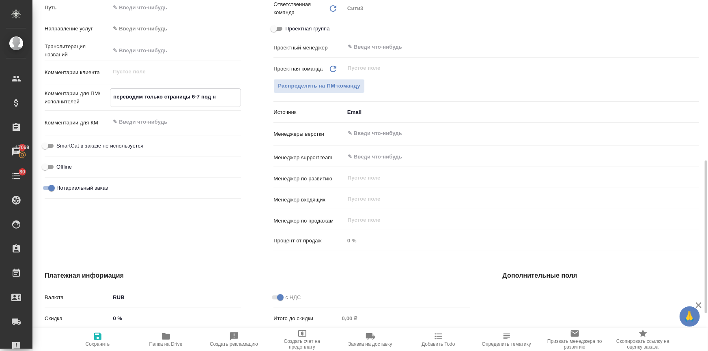
type textarea "x"
type textarea "переводим только страницы 6-7 под нот"
type textarea "x"
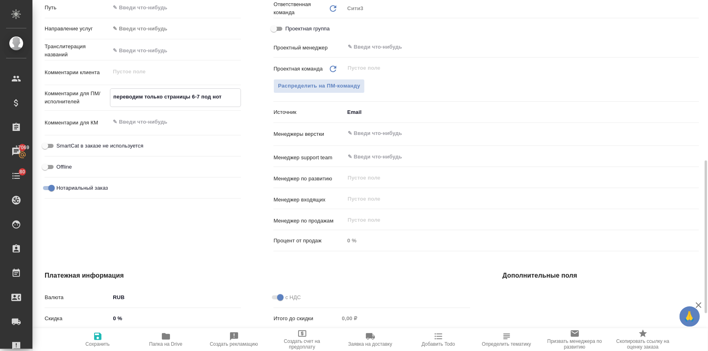
type textarea "x"
type textarea "переводим только страницы 6-7 под нота"
type textarea "x"
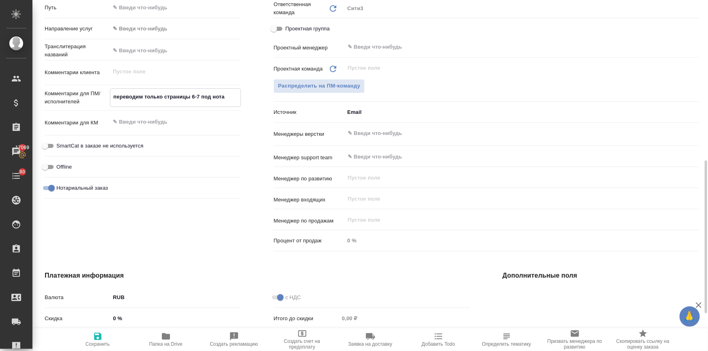
type textarea "переводим только страницы 6-7 под нотар"
type textarea "x"
type textarea "переводим только страницы 6-7 под нотари"
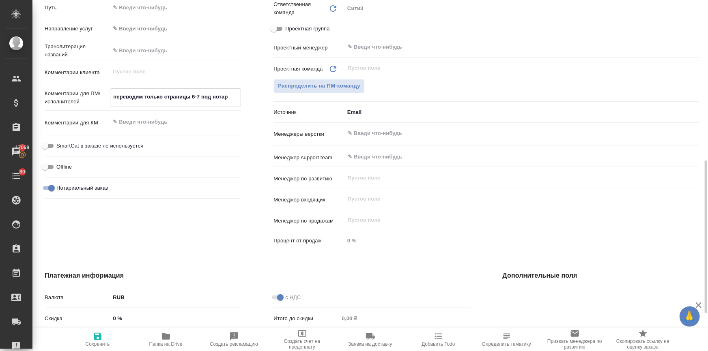
type textarea "x"
type textarea "переводим только страницы 6-7 под нотариа"
type textarea "x"
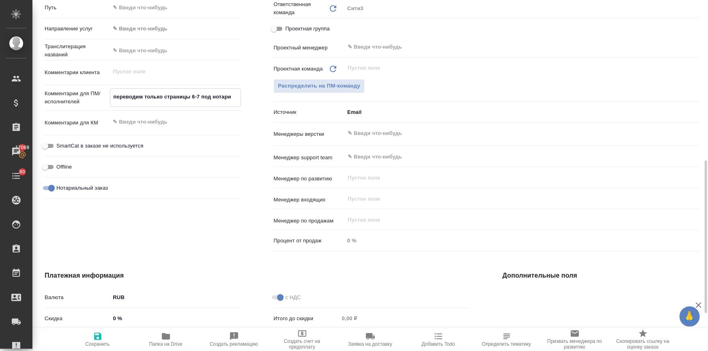
type textarea "x"
type textarea "переводим только страницы 6-7 под нотариат"
type textarea "x"
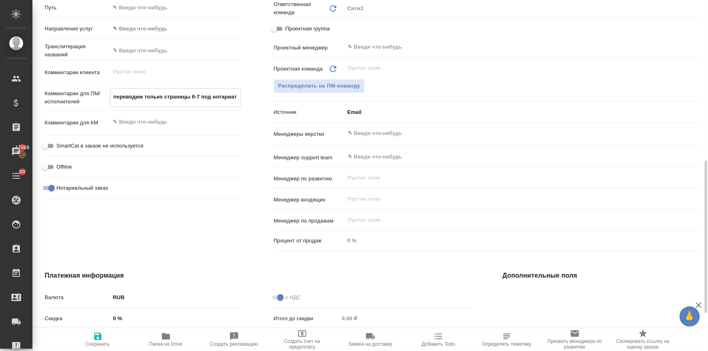
type textarea "переводим только страницы 6-7 под нотариат"
type textarea "x"
click at [379, 133] on input "text" at bounding box center [508, 134] width 323 height 10
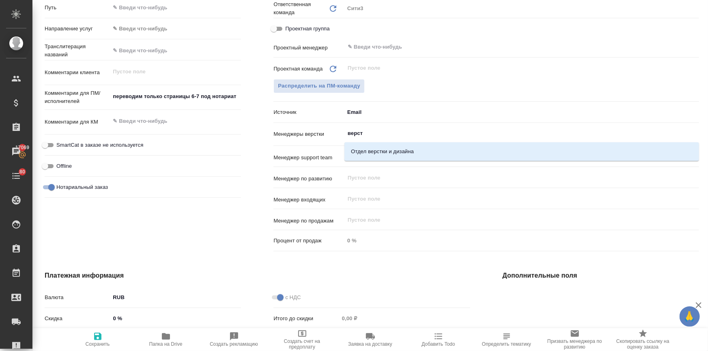
type input "верстк"
click at [376, 148] on li "Отдел верстки и дизайна" at bounding box center [521, 151] width 355 height 15
type textarea "x"
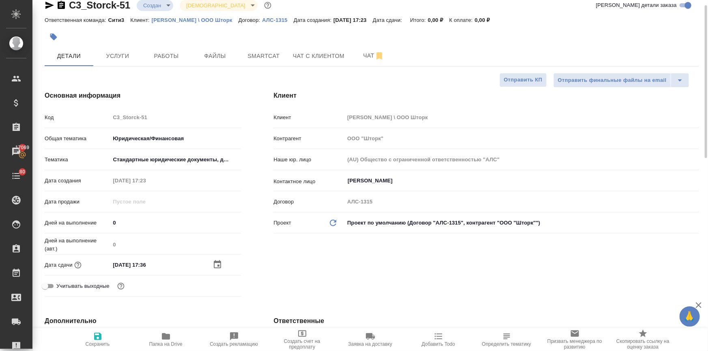
scroll to position [0, 0]
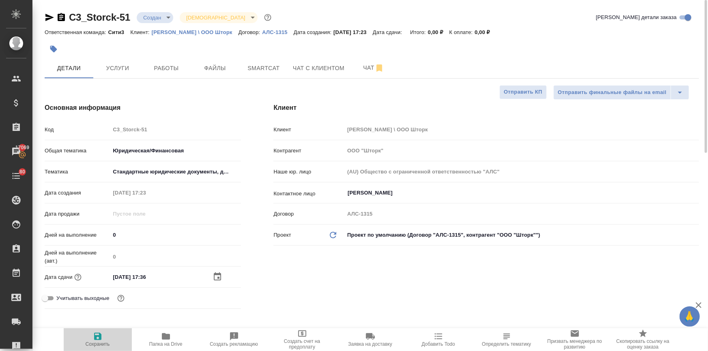
click at [94, 338] on icon "button" at bounding box center [97, 336] width 7 height 7
type textarea "x"
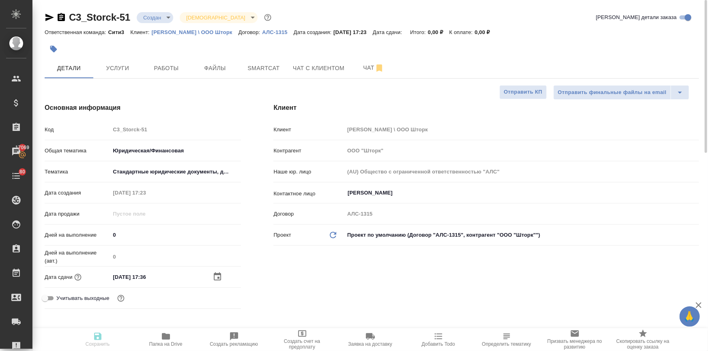
type textarea "x"
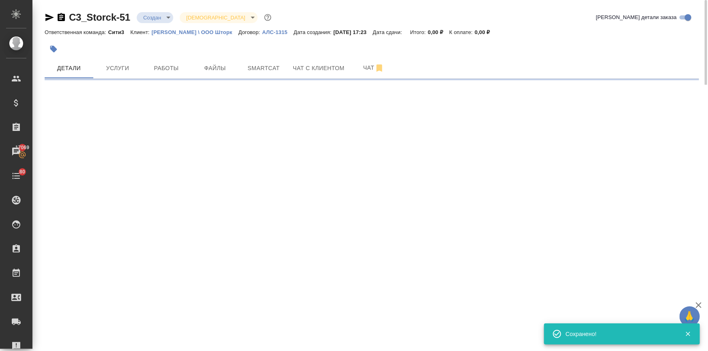
select select "RU"
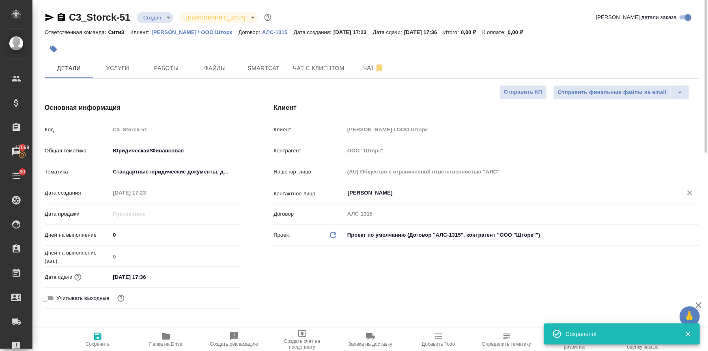
type textarea "x"
click at [376, 192] on input "Лунева Дарья" at bounding box center [508, 193] width 323 height 10
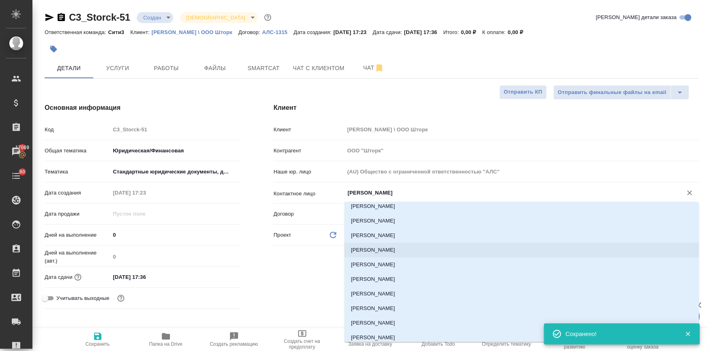
scroll to position [66, 0]
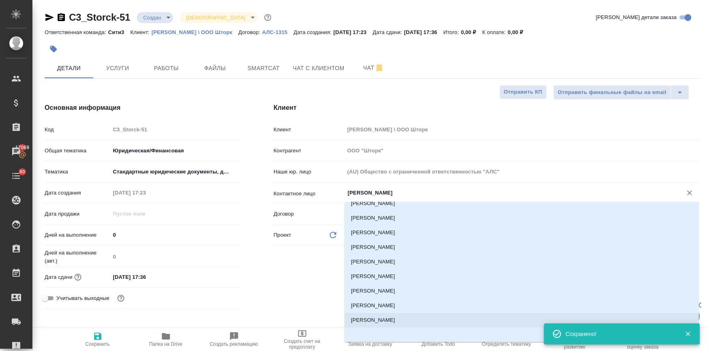
click at [370, 321] on li "Хамидуллина Линара" at bounding box center [521, 320] width 355 height 15
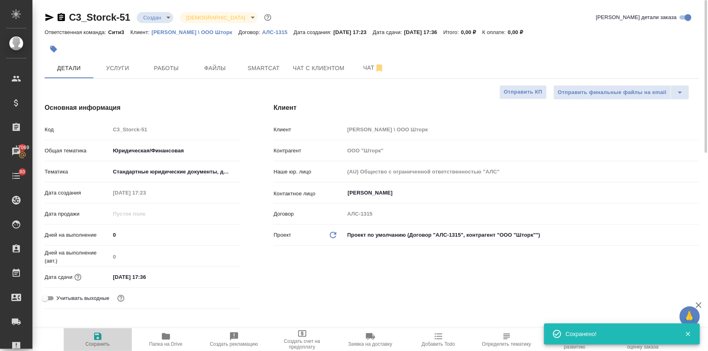
click at [93, 338] on icon "button" at bounding box center [98, 337] width 10 height 10
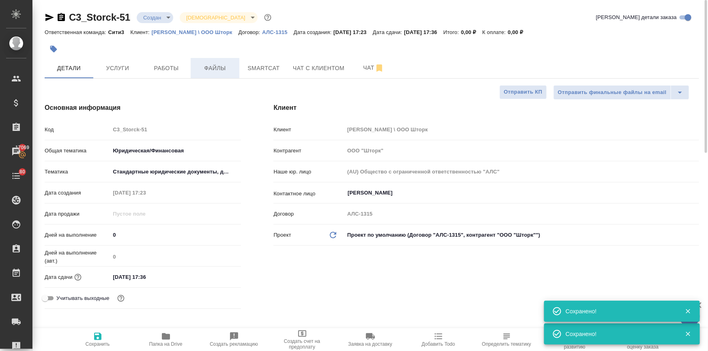
click at [213, 70] on span "Файлы" at bounding box center [215, 68] width 39 height 10
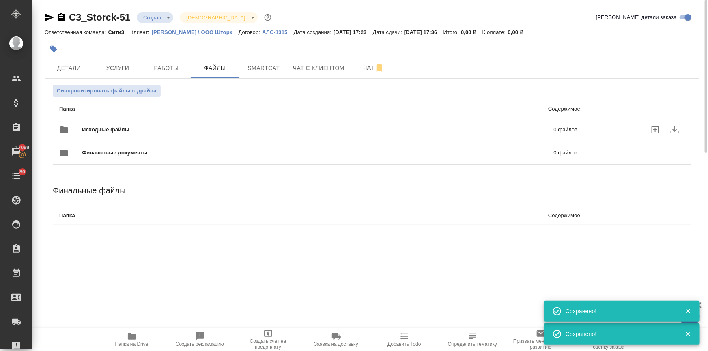
click at [112, 133] on span "Исходные файлы" at bounding box center [212, 130] width 260 height 8
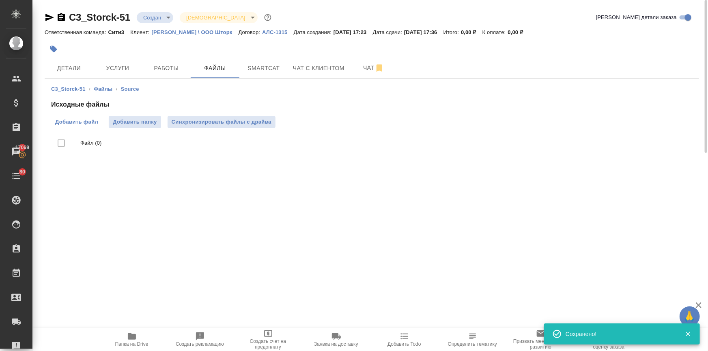
click at [89, 118] on span "Добавить файл" at bounding box center [76, 122] width 43 height 8
click at [0, 0] on input "Добавить файл" at bounding box center [0, 0] width 0 height 0
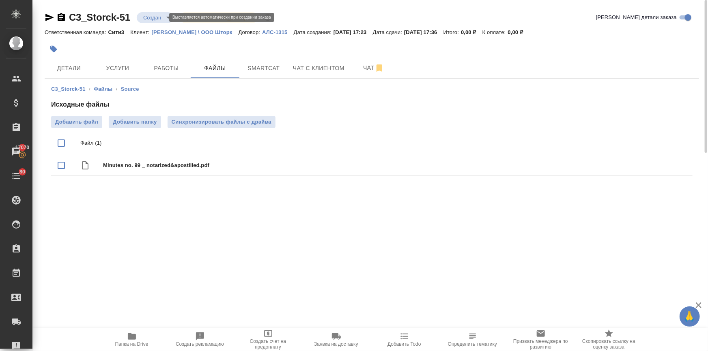
click at [160, 19] on body "🙏 .cls-1 fill:#fff; AWATERA Ilina Ekaterina Клиенты Спецификации Заказы 17070 Ч…" at bounding box center [354, 208] width 708 height 417
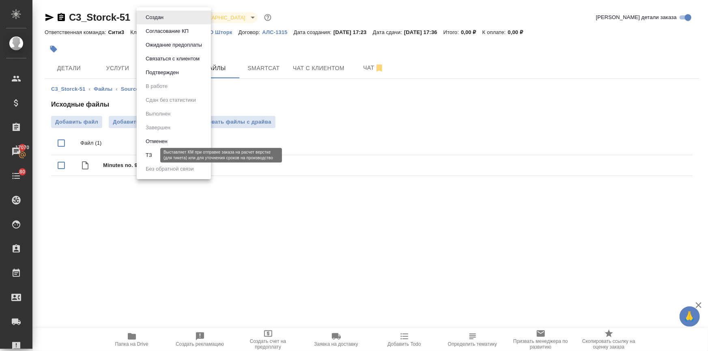
click at [153, 155] on button "ТЗ" at bounding box center [148, 155] width 11 height 9
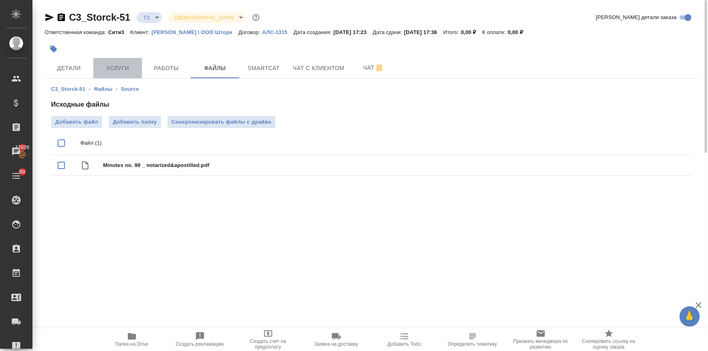
click at [118, 72] on span "Услуги" at bounding box center [117, 68] width 39 height 10
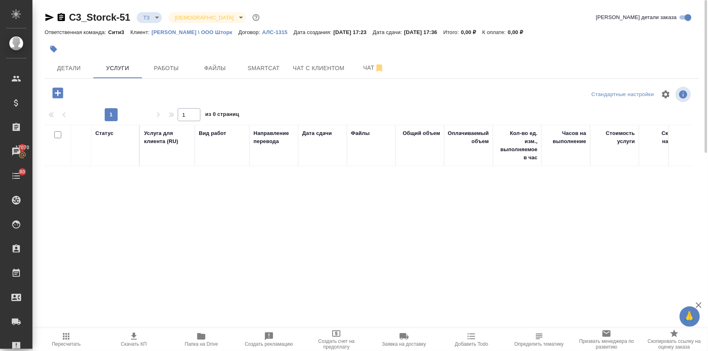
click at [60, 93] on icon "button" at bounding box center [58, 93] width 14 height 14
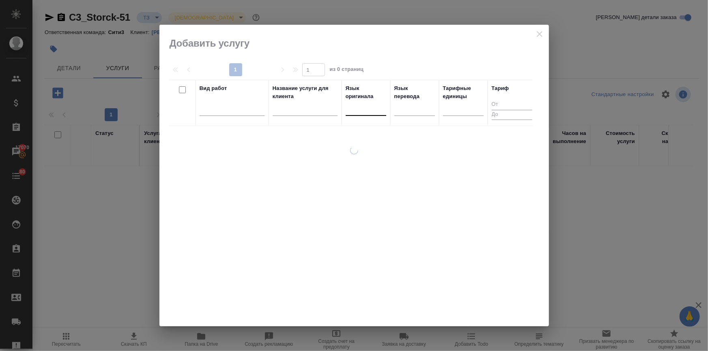
click at [355, 110] on div at bounding box center [366, 108] width 41 height 12
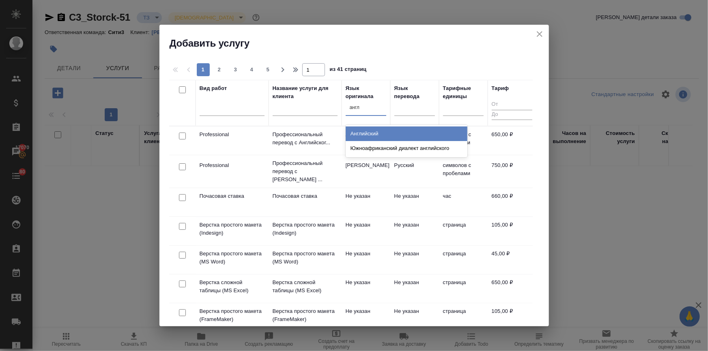
click at [367, 132] on div "Английский" at bounding box center [407, 134] width 122 height 15
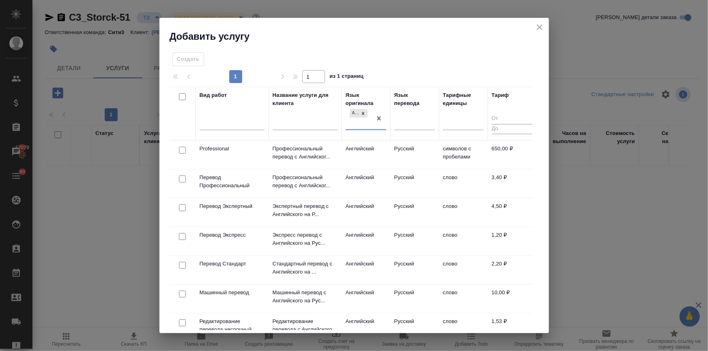
click at [181, 266] on input "checkbox" at bounding box center [182, 265] width 7 height 7
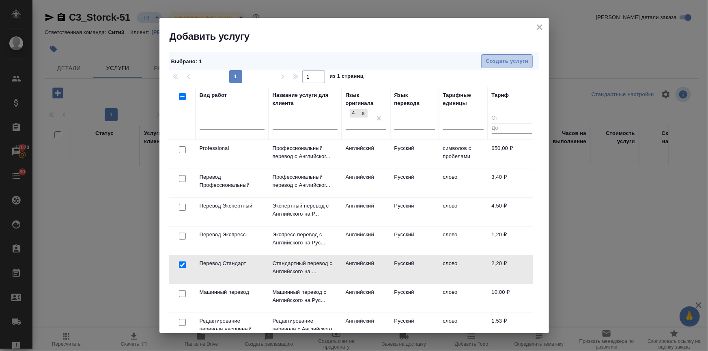
click at [506, 67] on button "Создать услуги" at bounding box center [507, 61] width 52 height 14
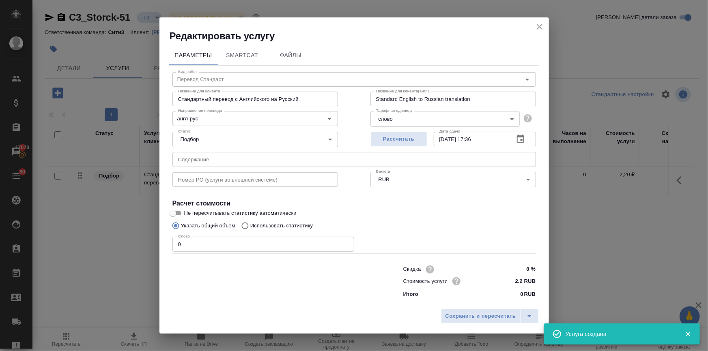
drag, startPoint x: 196, startPoint y: 243, endPoint x: 148, endPoint y: 244, distance: 47.9
click at [148, 244] on div "Редактировать услугу Параметры SmartCat Файлы Вид работ Перевод Стандарт Вид ра…" at bounding box center [354, 175] width 708 height 351
click at [491, 319] on span "Сохранить и пересчитать" at bounding box center [480, 316] width 71 height 9
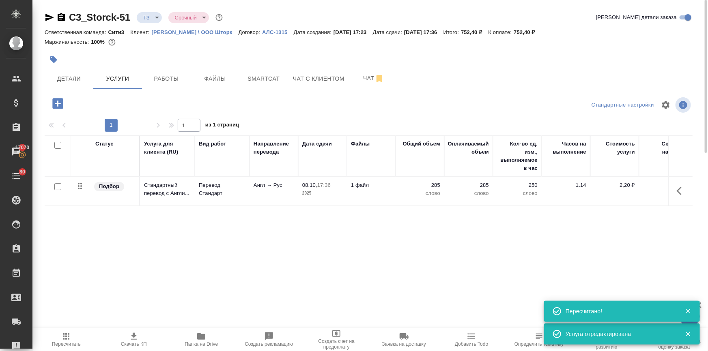
click at [55, 105] on icon "button" at bounding box center [57, 103] width 11 height 11
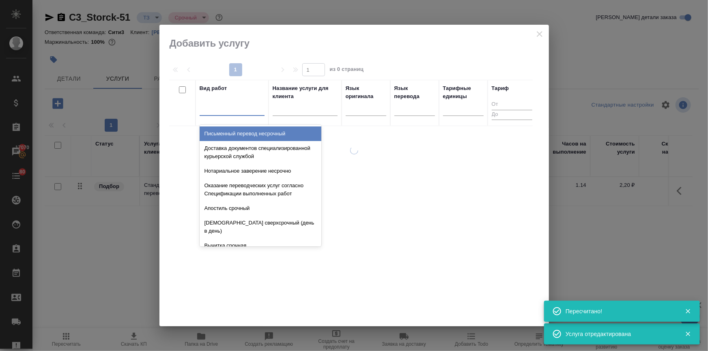
click at [221, 109] on div at bounding box center [232, 108] width 65 height 12
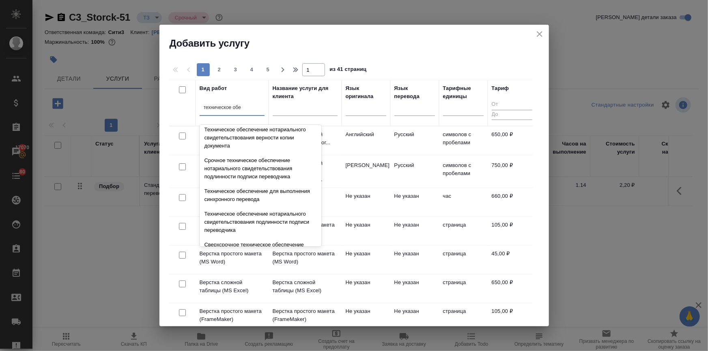
scroll to position [73, 0]
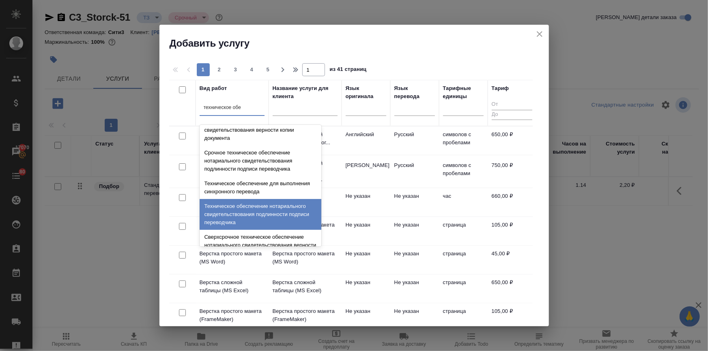
click at [255, 203] on div "Техническое обеспечение нотариального свидетельствования подлинности подписи пе…" at bounding box center [261, 214] width 122 height 31
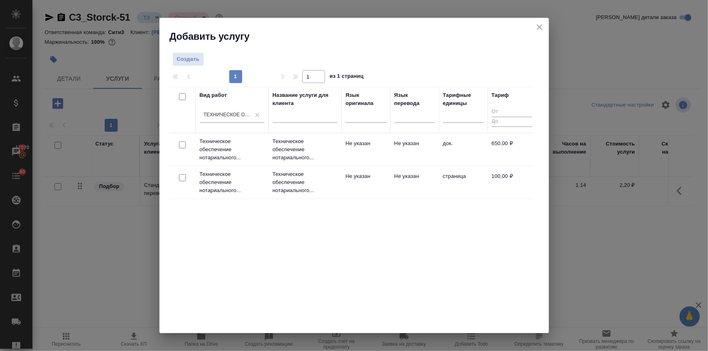
click at [183, 144] on input "checkbox" at bounding box center [182, 145] width 7 height 7
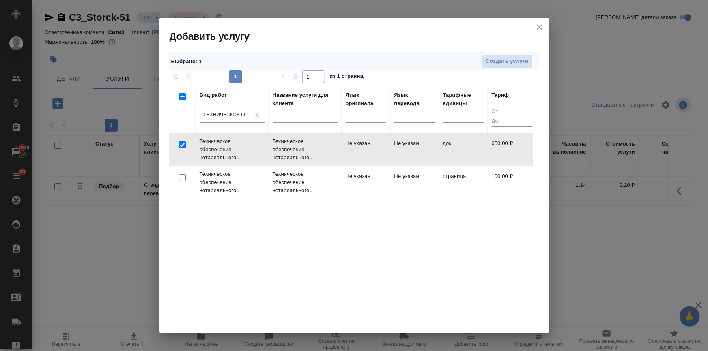
click at [501, 53] on div "Выбрано : 1 Создать услуги" at bounding box center [354, 61] width 370 height 18
click at [501, 54] on div "Выбрано : 1 Создать услуги" at bounding box center [354, 61] width 370 height 18
click at [502, 64] on span "Создать услуги" at bounding box center [507, 61] width 43 height 9
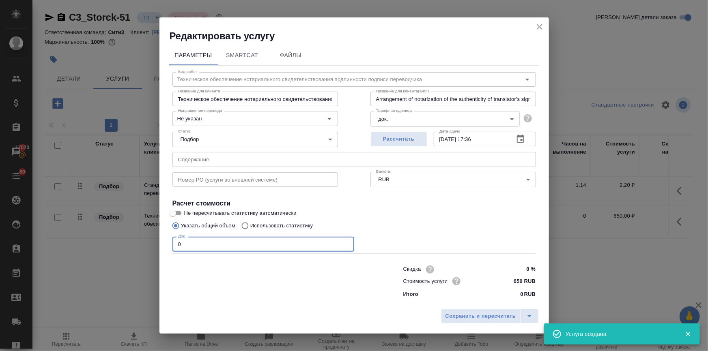
drag, startPoint x: 193, startPoint y: 243, endPoint x: 127, endPoint y: 245, distance: 65.7
click at [127, 245] on div "Редактировать услугу Параметры SmartCat Файлы Вид работ Техническое обеспечение…" at bounding box center [354, 175] width 708 height 351
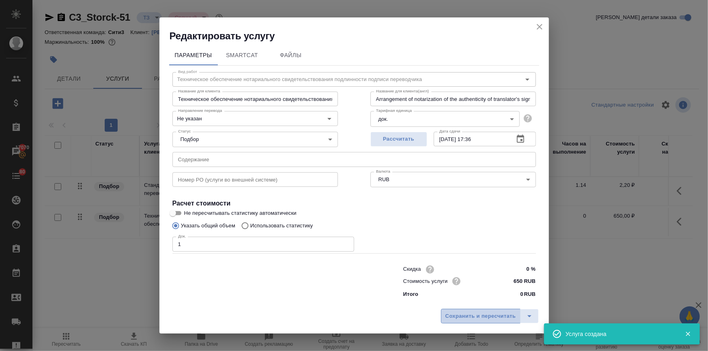
click at [500, 310] on button "Сохранить и пересчитать" at bounding box center [481, 316] width 80 height 15
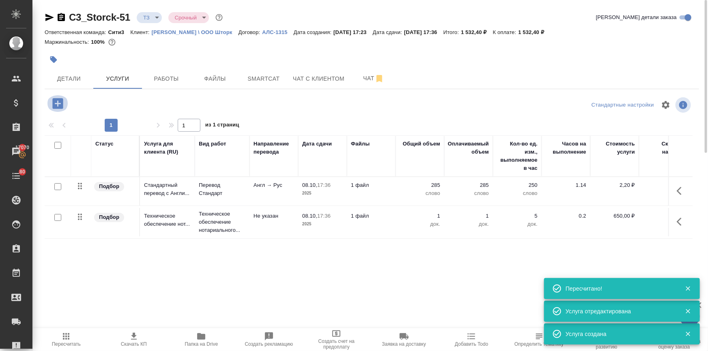
click at [57, 104] on icon "button" at bounding box center [58, 104] width 14 height 14
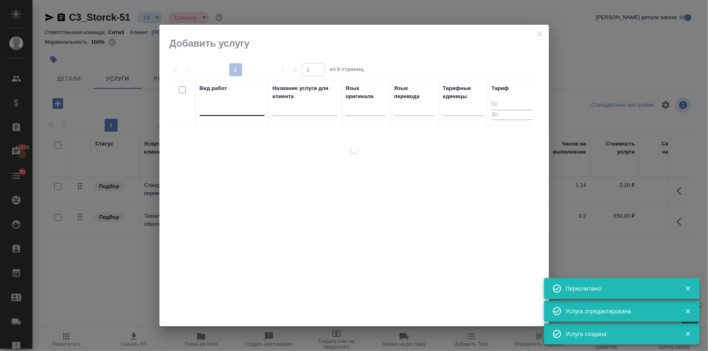
click at [210, 108] on div at bounding box center [232, 108] width 65 height 12
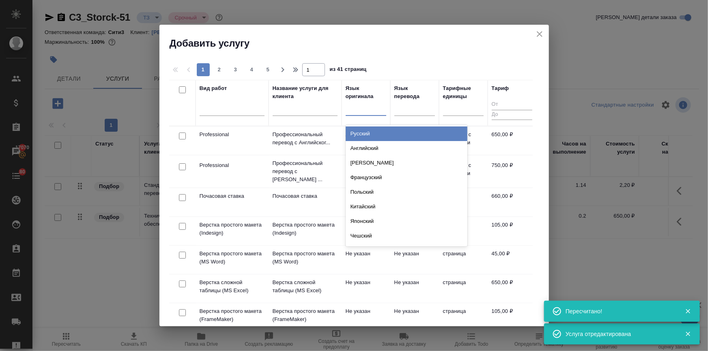
click at [361, 106] on div at bounding box center [366, 108] width 41 height 12
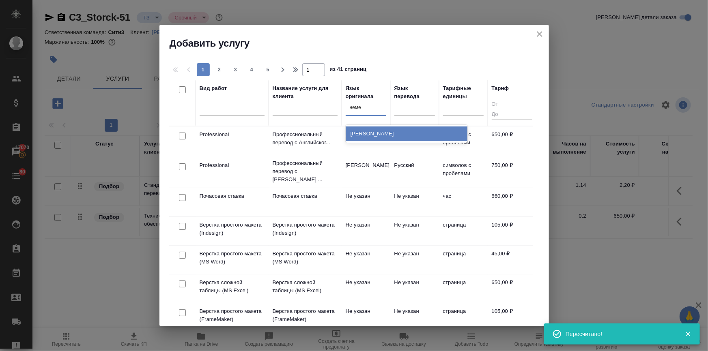
click at [362, 133] on div "Немецкий" at bounding box center [407, 134] width 122 height 15
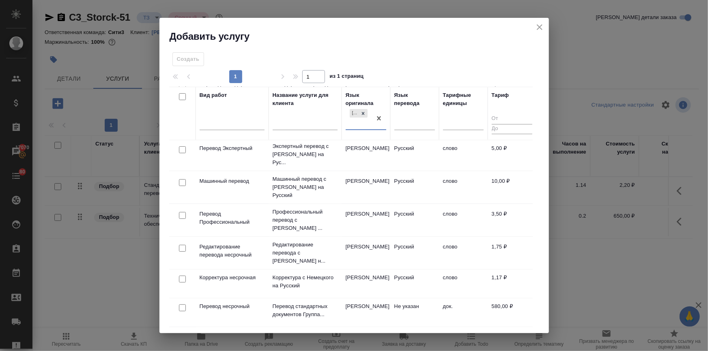
scroll to position [136, 0]
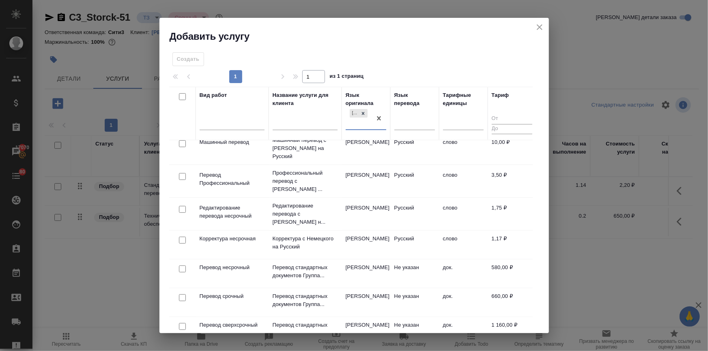
click at [183, 266] on input "checkbox" at bounding box center [182, 269] width 7 height 7
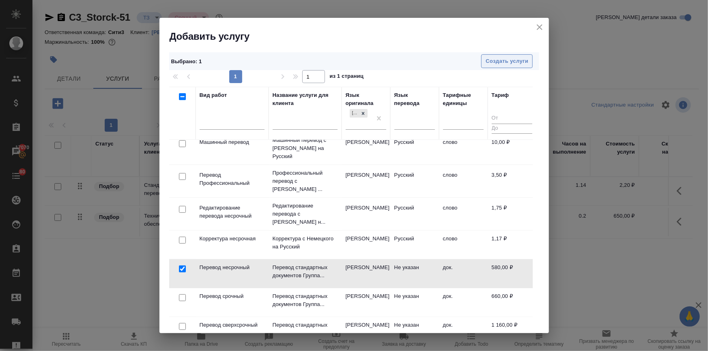
click at [496, 58] on span "Создать услуги" at bounding box center [507, 61] width 43 height 9
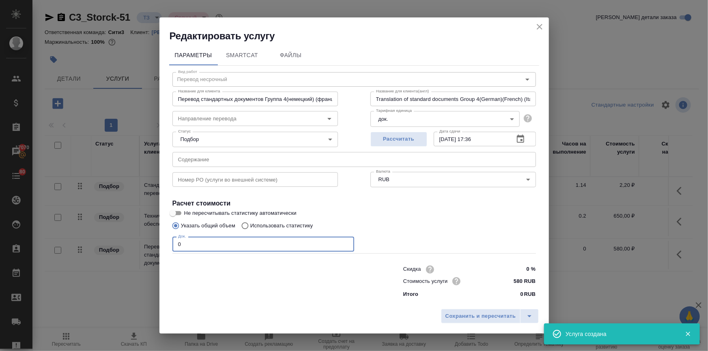
drag, startPoint x: 174, startPoint y: 243, endPoint x: 152, endPoint y: 241, distance: 21.6
click at [152, 241] on div "Редактировать услугу Параметры SmartCat Файлы Вид работ Перевод несрочный Вид р…" at bounding box center [354, 175] width 708 height 351
click at [456, 320] on span "Сохранить и пересчитать" at bounding box center [480, 316] width 71 height 9
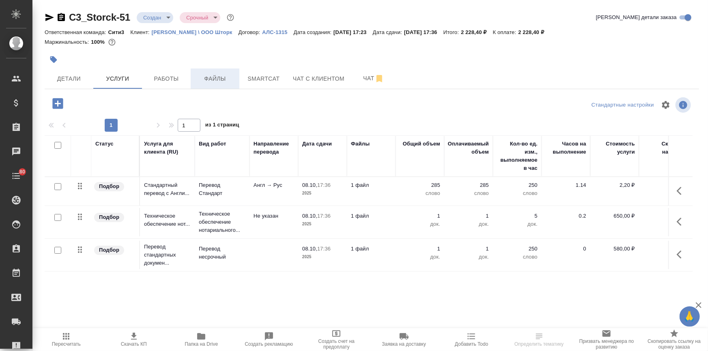
click at [219, 75] on span "Файлы" at bounding box center [215, 79] width 39 height 10
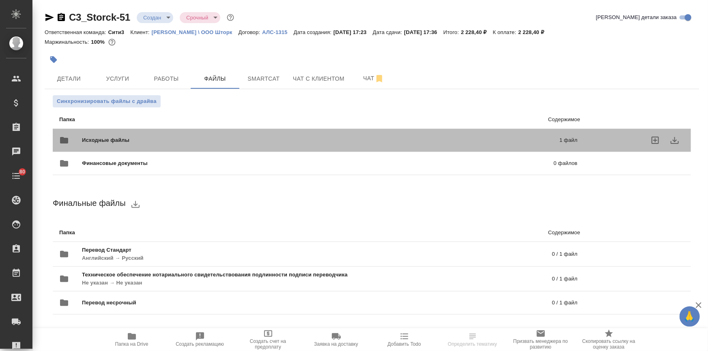
click at [129, 137] on span "Исходные файлы" at bounding box center [213, 140] width 262 height 8
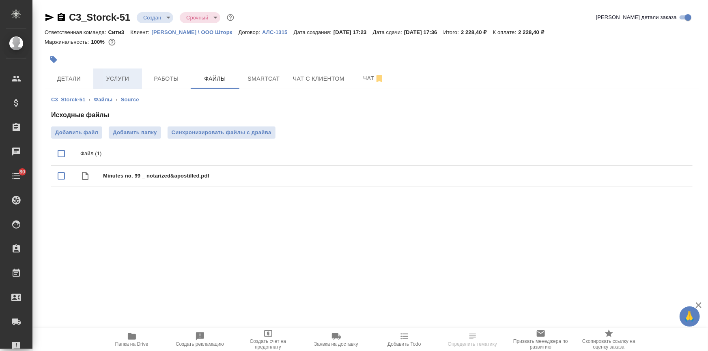
click at [116, 82] on span "Услуги" at bounding box center [117, 79] width 39 height 10
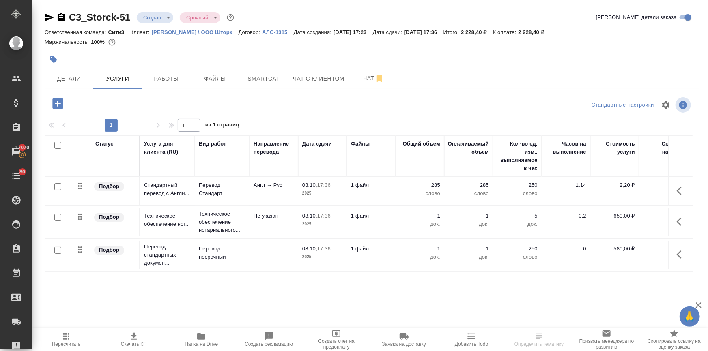
click at [54, 186] on input "checkbox" at bounding box center [57, 186] width 7 height 7
checkbox input "true"
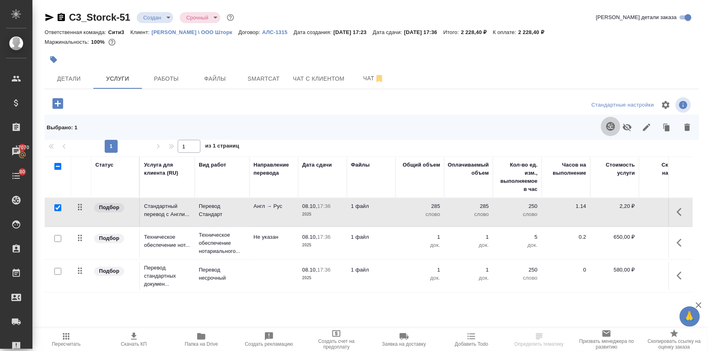
click at [605, 127] on button "button" at bounding box center [610, 126] width 19 height 19
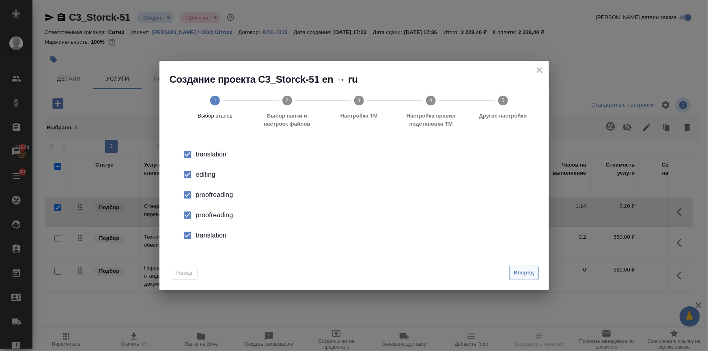
drag, startPoint x: 521, startPoint y: 268, endPoint x: 506, endPoint y: 264, distance: 15.1
click at [521, 268] on button "Вперед" at bounding box center [523, 273] width 29 height 14
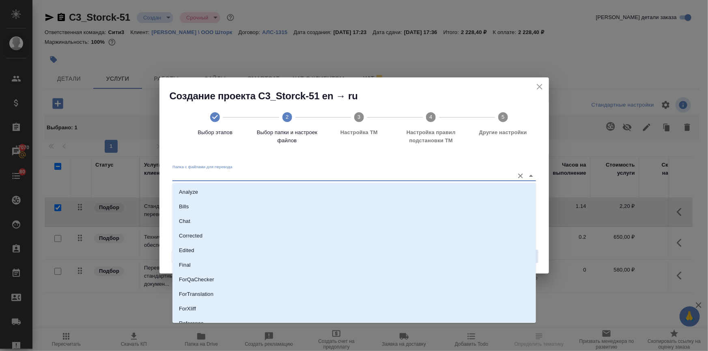
click at [259, 172] on input "Папка с файлами для перевода" at bounding box center [341, 176] width 338 height 10
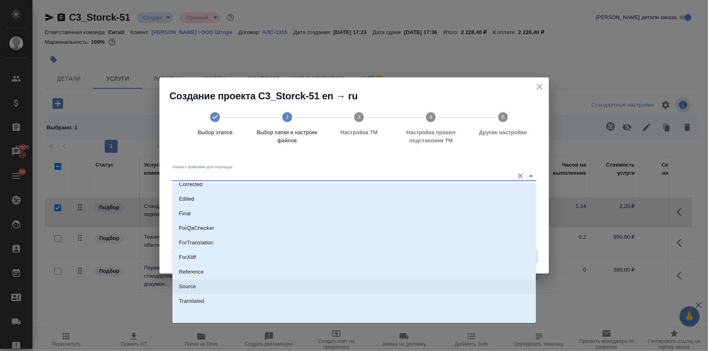
click at [200, 284] on li "Source" at bounding box center [354, 287] width 364 height 15
type input "Source"
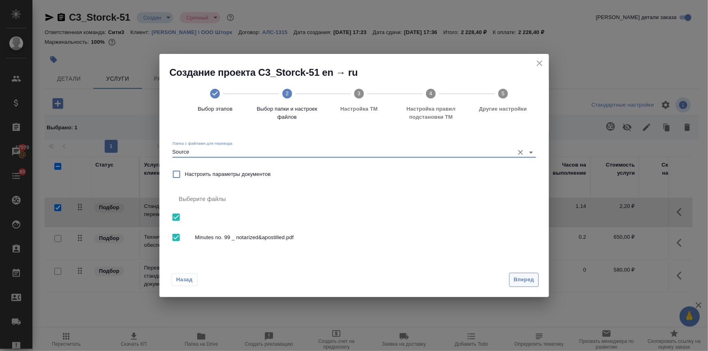
click at [517, 279] on span "Вперед" at bounding box center [524, 279] width 20 height 9
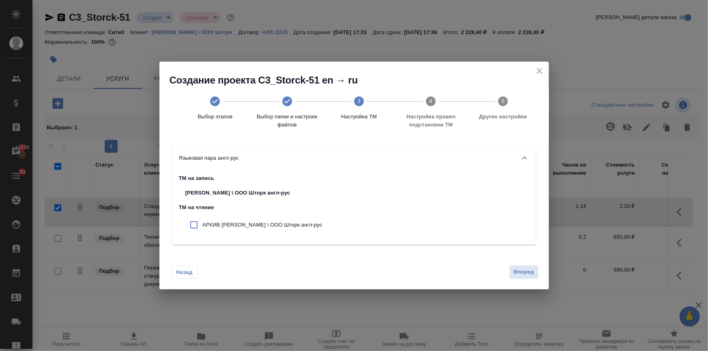
click at [219, 219] on div "АРХИВ Storck \ ООО Шторк англ-рус" at bounding box center [254, 225] width 150 height 20
checkbox input "true"
click at [510, 268] on button "Вперед" at bounding box center [523, 272] width 29 height 14
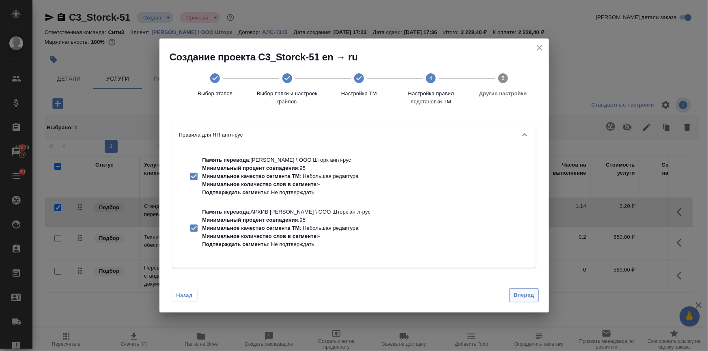
click at [526, 291] on span "Вперед" at bounding box center [524, 295] width 20 height 9
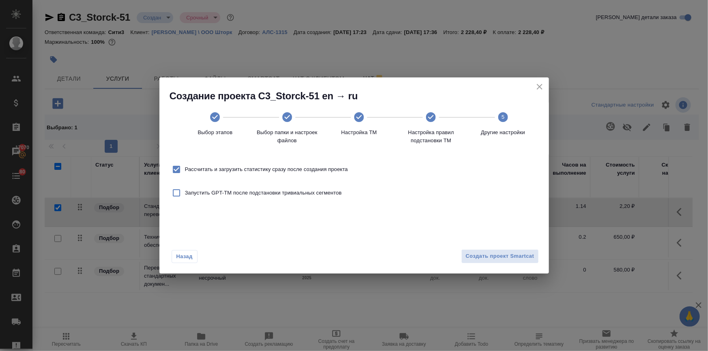
click at [230, 175] on label "Рассчитать и загрузить статистику сразу после создания проекта" at bounding box center [258, 169] width 180 height 17
click at [185, 175] on input "Рассчитать и загрузить статистику сразу после создания проекта" at bounding box center [176, 169] width 17 height 17
checkbox input "false"
click at [494, 256] on span "Создать проект Smartcat" at bounding box center [500, 256] width 69 height 9
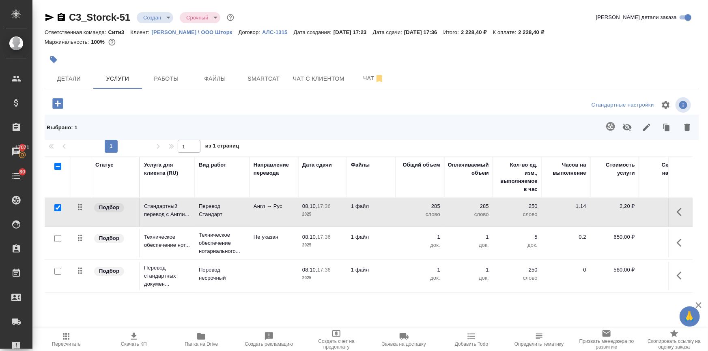
click at [56, 238] on input "checkbox" at bounding box center [57, 238] width 7 height 7
checkbox input "true"
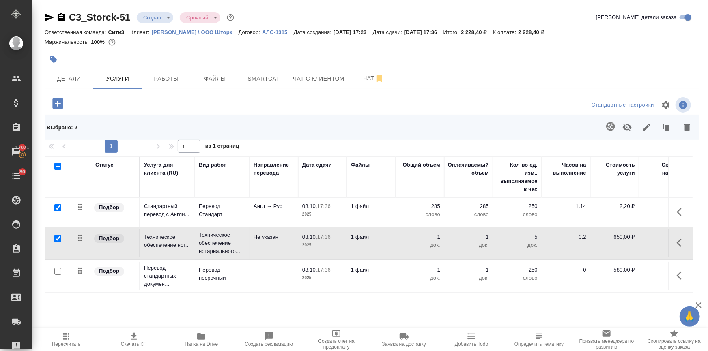
click at [58, 209] on input "checkbox" at bounding box center [57, 207] width 7 height 7
checkbox input "false"
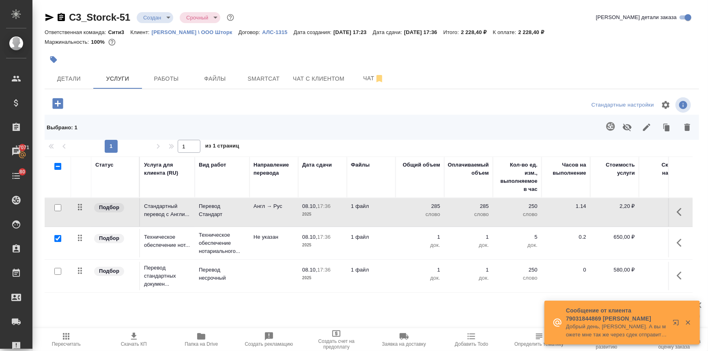
click at [53, 238] on div at bounding box center [58, 238] width 18 height 11
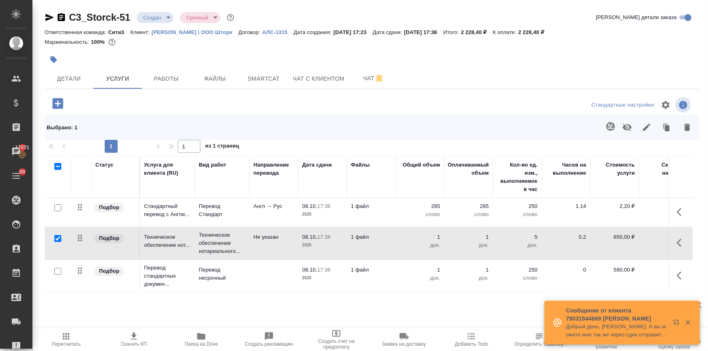
click at [58, 272] on input "checkbox" at bounding box center [57, 271] width 7 height 7
checkbox input "true"
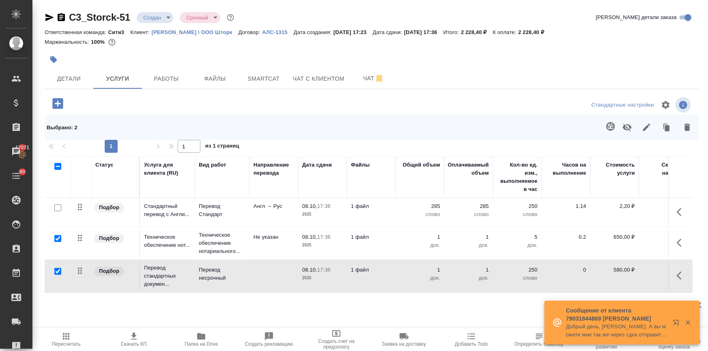
click at [273, 276] on td at bounding box center [274, 276] width 49 height 28
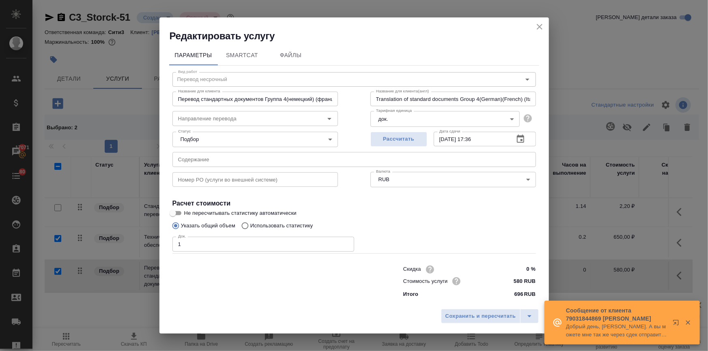
type input "Перевод стандартных документов Группа 4(немецкий) (французский) (итальянский) (…"
type input "Translation of standard documents Group 4(German)(French) (Italian) (Spanish) (…"
click at [212, 117] on input "Направление перевода" at bounding box center [241, 119] width 133 height 10
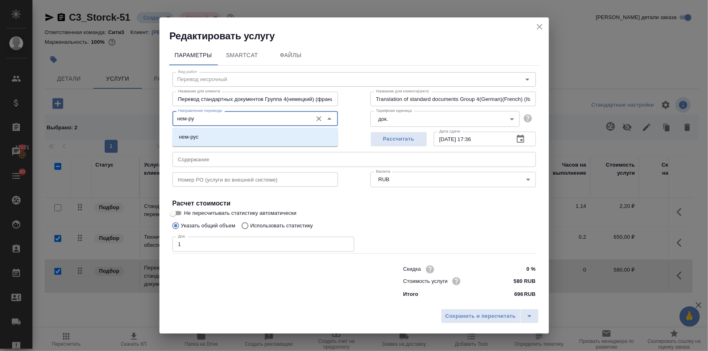
type input "нем-рус"
click at [205, 140] on li "нем-рус" at bounding box center [255, 137] width 166 height 15
type input "Перевод стандартных документов Группа 4(немецкий) (французский) (итальянский) (…"
type input "Translation of standard documents Group 4(German)(French) (Italian) (Spanish) (…"
type input "Перевод стандартных документов Группа 4(немецкий) (французский) (итальянский) (…"
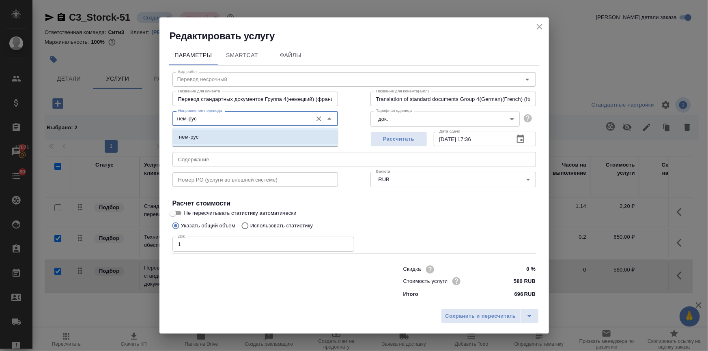
type input "Translation of standard documents Group 4(German)(French) (Italian) (Spanish) (…"
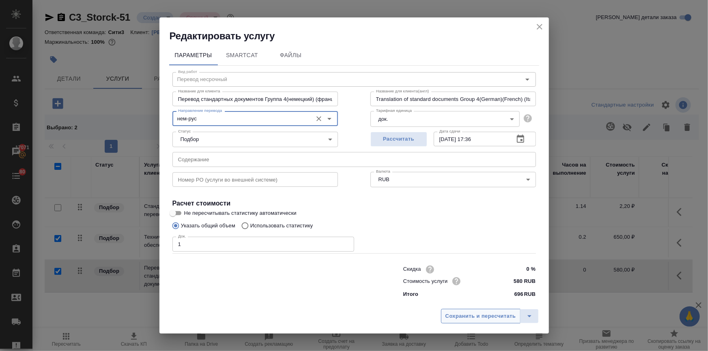
type input "нем-рус"
click at [479, 318] on span "Сохранить и пересчитать" at bounding box center [480, 316] width 71 height 9
type input "Перевод стандартных документов Группа 4(немецкий) (французский) (итальянский) (…"
type input "Translation of standard documents Group 4(German)(French) (Italian) (Spanish) (…"
type input "Перевод стандартных документов Группа 4(немецкий) (французский) (итальянский) (…"
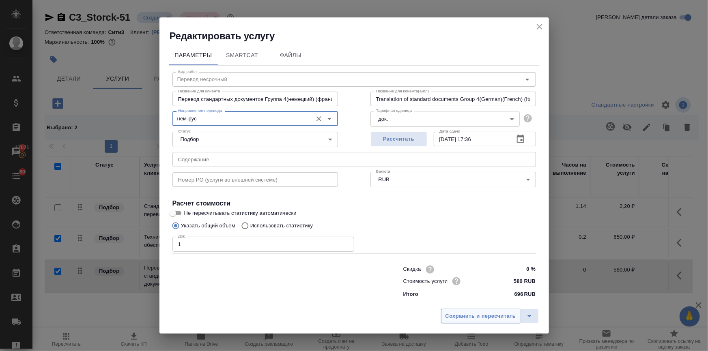
type input "Translation of standard documents Group 4(German)(French) (Italian) (Spanish) (…"
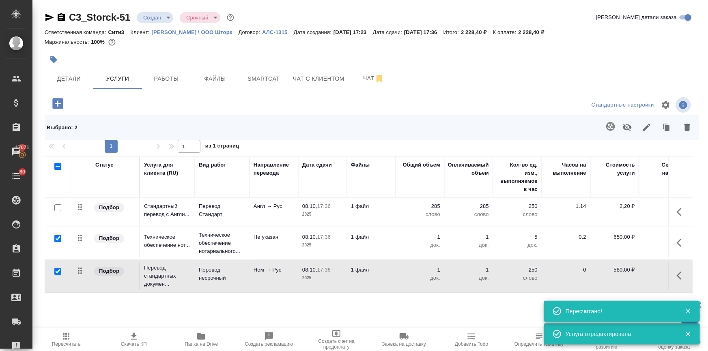
click at [54, 238] on div at bounding box center [58, 238] width 18 height 11
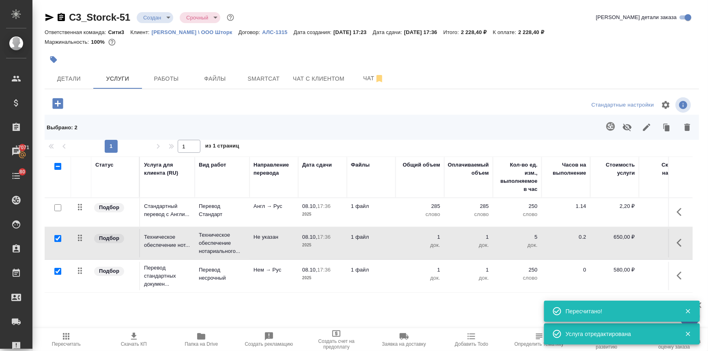
click at [57, 236] on input "checkbox" at bounding box center [57, 238] width 7 height 7
checkbox input "false"
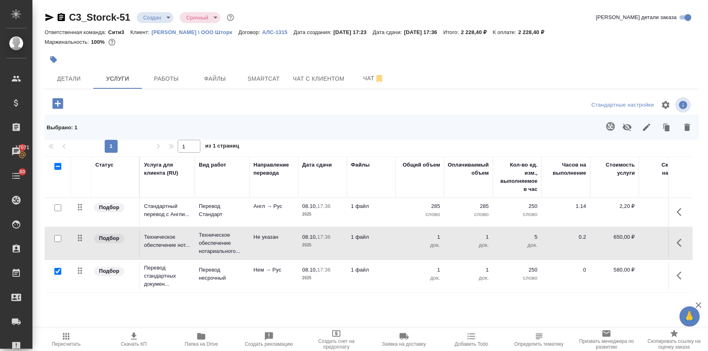
click at [612, 128] on icon "button" at bounding box center [611, 127] width 10 height 10
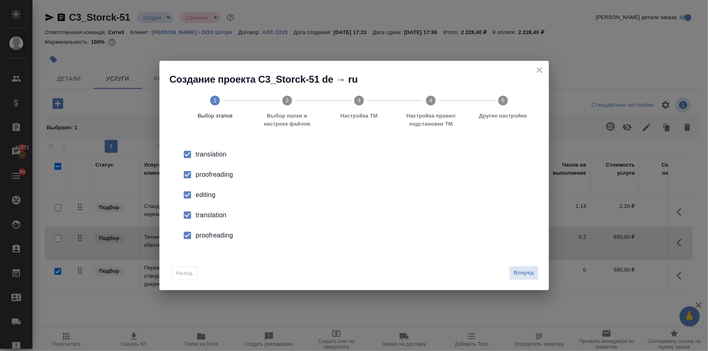
click at [523, 269] on span "Вперед" at bounding box center [524, 273] width 20 height 9
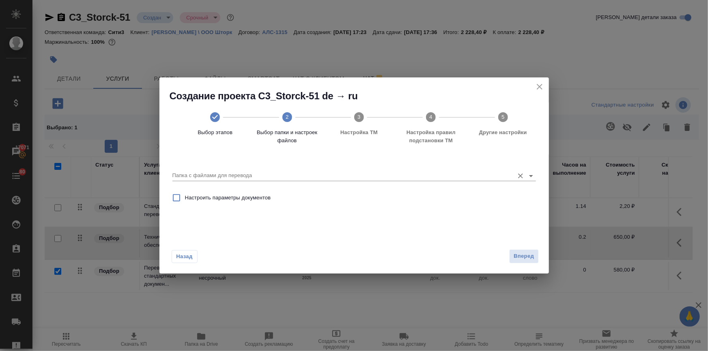
click at [186, 175] on input "Папка с файлами для перевода" at bounding box center [341, 176] width 338 height 10
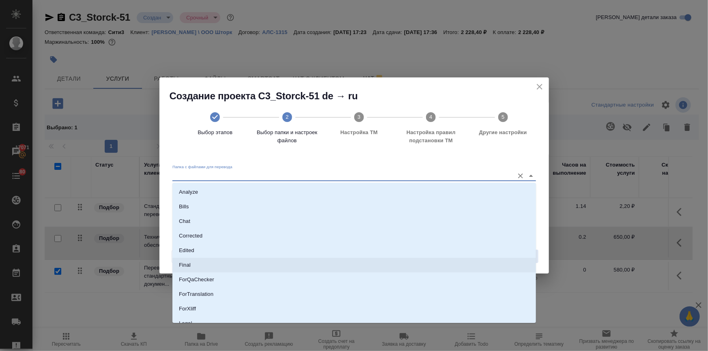
scroll to position [66, 0]
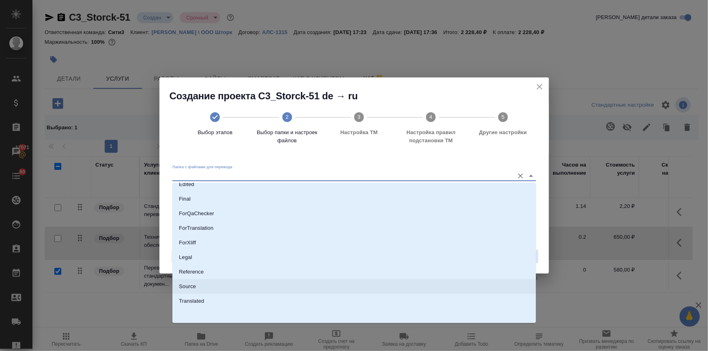
click at [186, 286] on p "Source" at bounding box center [187, 287] width 17 height 8
type input "Source"
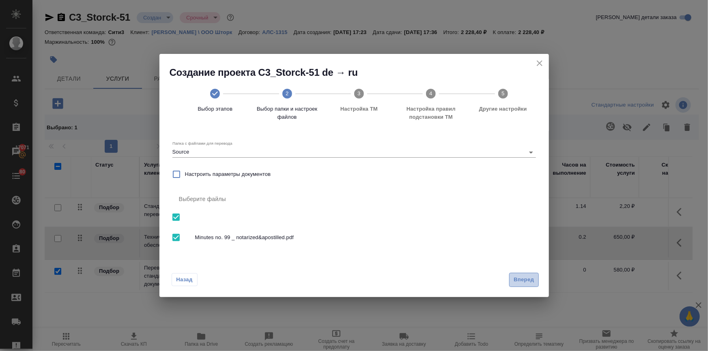
click at [517, 280] on span "Вперед" at bounding box center [524, 279] width 20 height 9
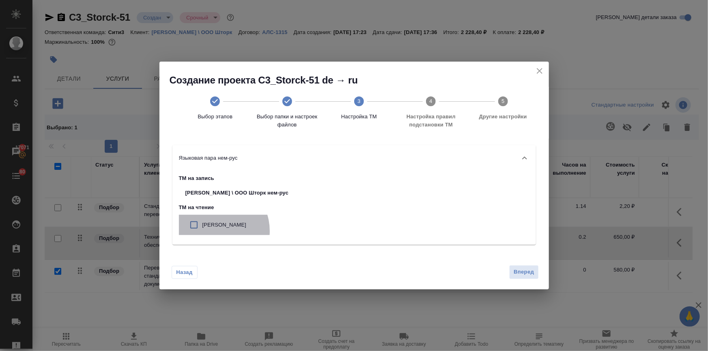
click at [213, 231] on div "Немецкий" at bounding box center [237, 225] width 116 height 20
checkbox input "true"
click at [531, 273] on span "Вперед" at bounding box center [524, 272] width 20 height 9
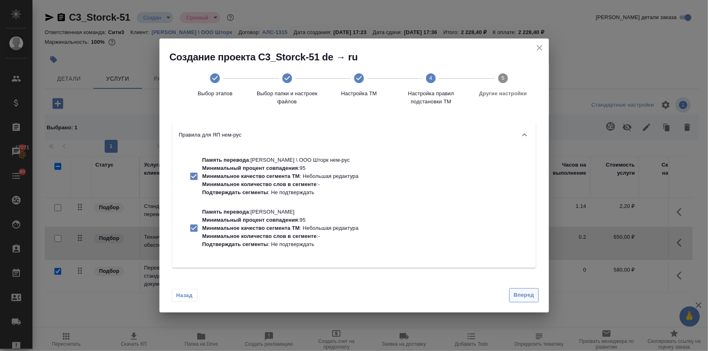
click at [519, 292] on span "Вперед" at bounding box center [524, 295] width 20 height 9
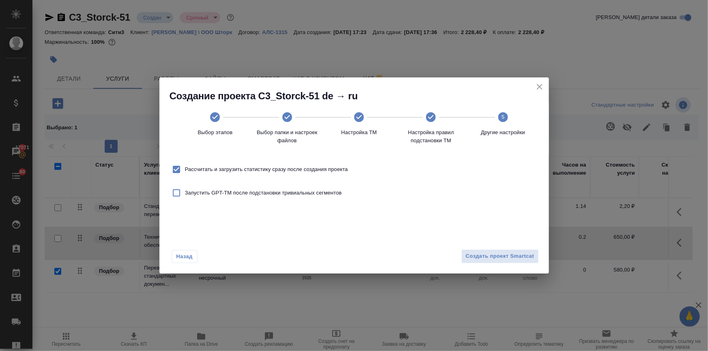
click at [224, 168] on span "Рассчитать и загрузить статистику сразу после создания проекта" at bounding box center [266, 170] width 163 height 8
click at [185, 168] on input "Рассчитать и загрузить статистику сразу после создания проекта" at bounding box center [176, 169] width 17 height 17
checkbox input "false"
click at [515, 259] on span "Создать проект Smartcat" at bounding box center [500, 256] width 69 height 9
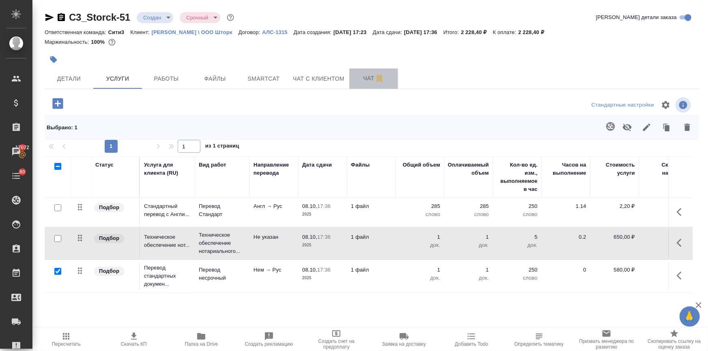
click at [366, 75] on span "Чат" at bounding box center [373, 78] width 39 height 10
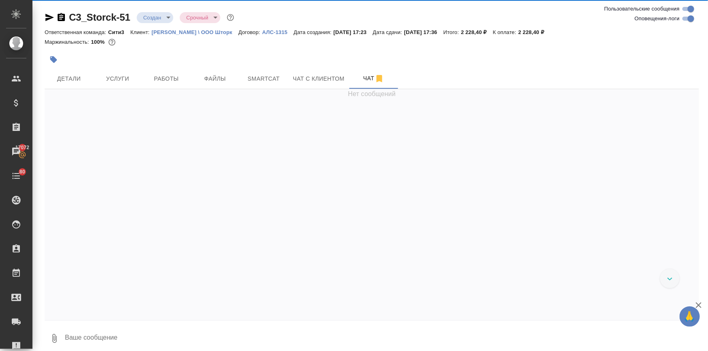
scroll to position [97, 0]
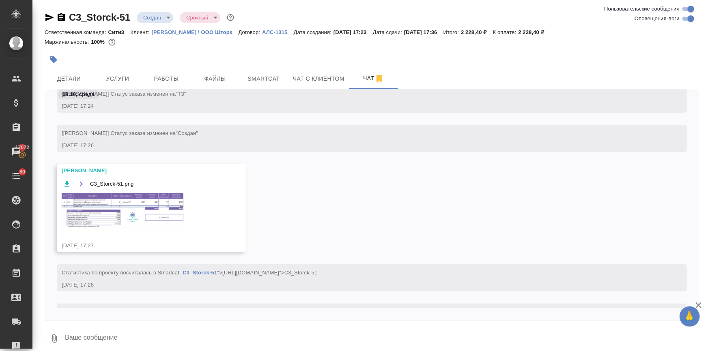
click at [143, 195] on img at bounding box center [123, 210] width 122 height 34
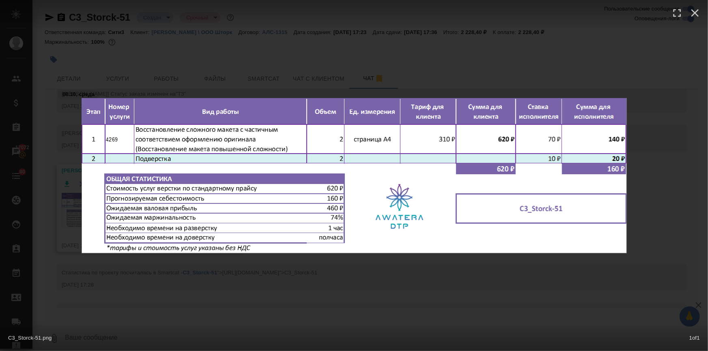
click at [288, 264] on div "C3_Storck-51.png 1 of 1" at bounding box center [354, 175] width 708 height 351
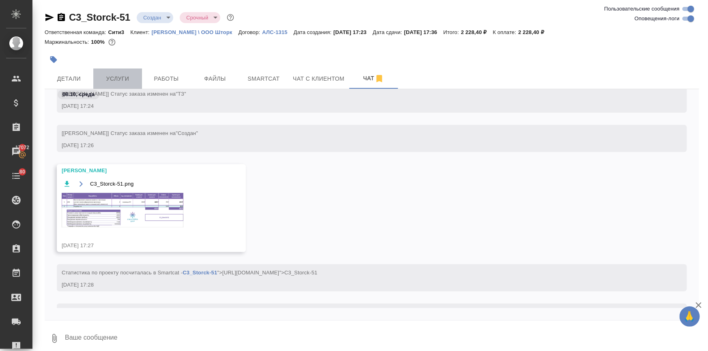
click at [114, 71] on button "Услуги" at bounding box center [117, 79] width 49 height 20
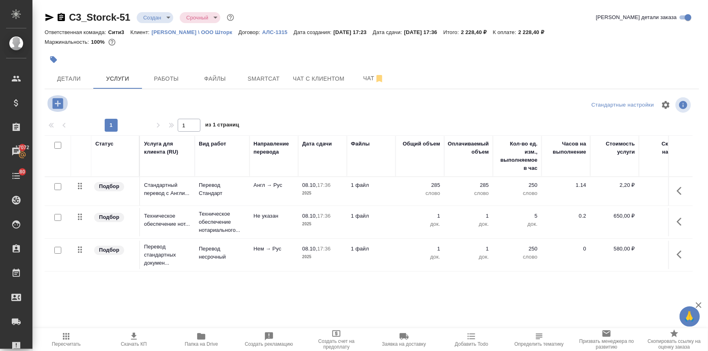
click at [57, 103] on icon "button" at bounding box center [58, 104] width 14 height 14
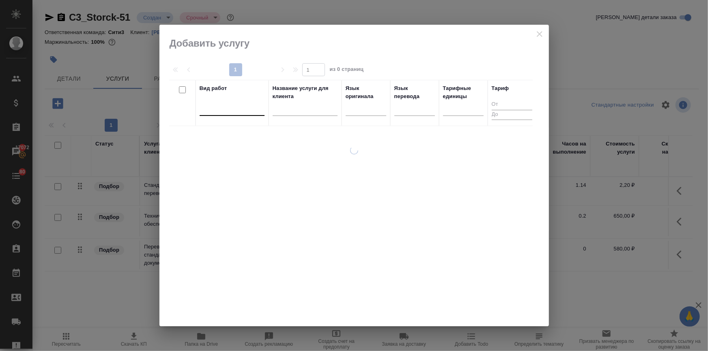
click at [207, 111] on div at bounding box center [232, 108] width 65 height 12
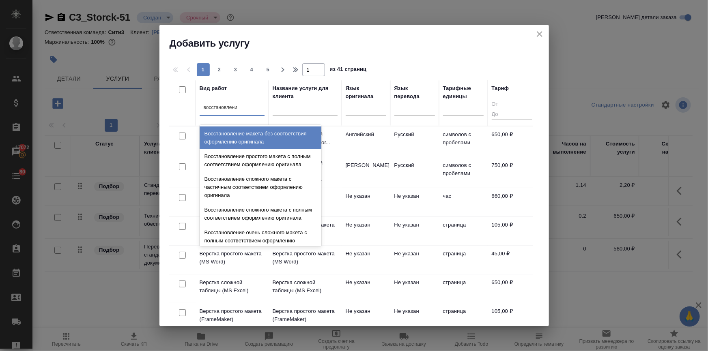
type input "восстановление"
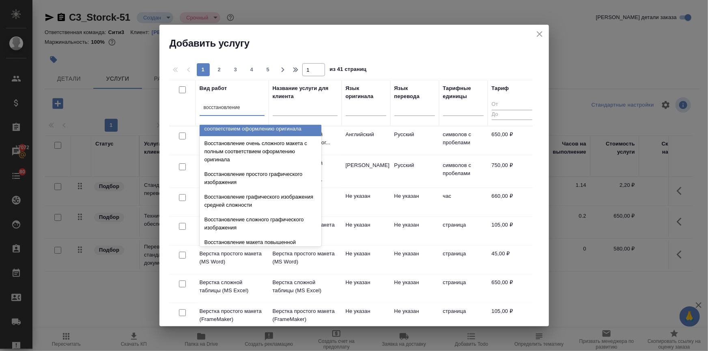
scroll to position [141, 0]
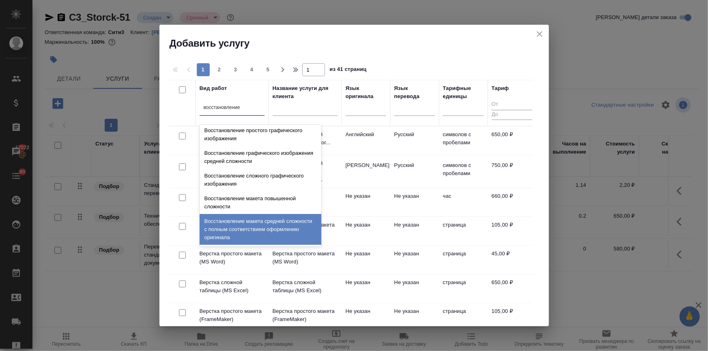
click at [255, 237] on div "Восстановление макета средней сложности с полным соответствием оформлению ориги…" at bounding box center [261, 229] width 122 height 31
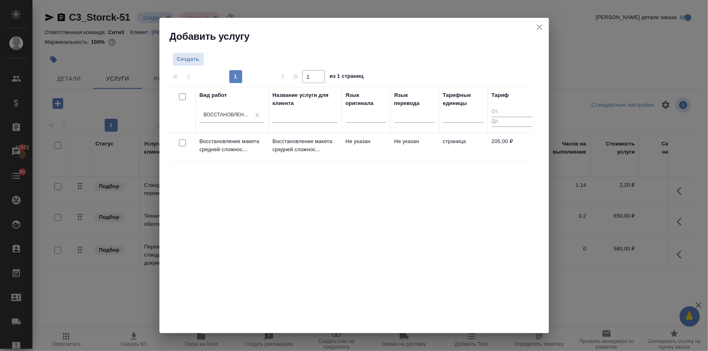
click at [182, 142] on input "checkbox" at bounding box center [182, 143] width 7 height 7
checkbox input "true"
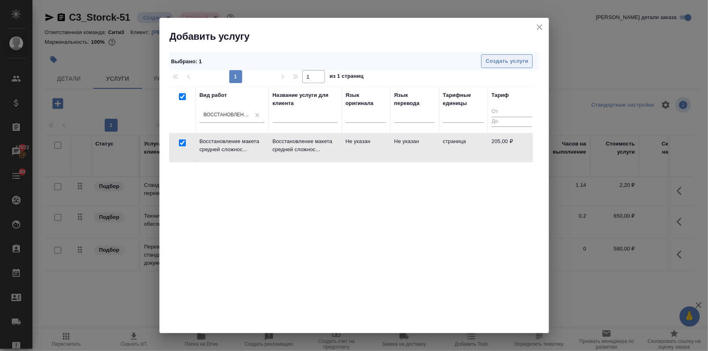
click at [496, 60] on span "Создать услуги" at bounding box center [507, 61] width 43 height 9
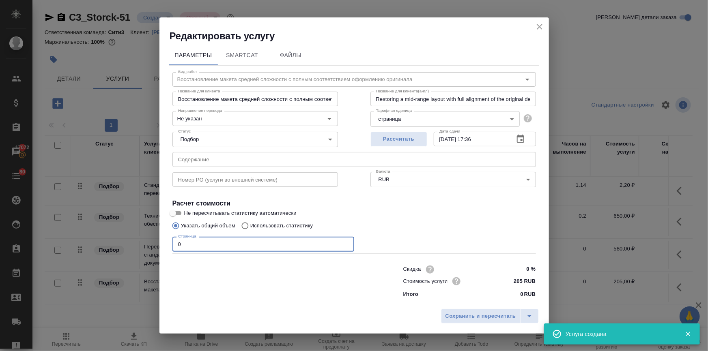
drag, startPoint x: 182, startPoint y: 243, endPoint x: 168, endPoint y: 243, distance: 13.8
click at [168, 243] on div "Параметры SmartCat Файлы Вид работ Восстановление макета средней сложности с по…" at bounding box center [353, 174] width 389 height 263
type input "2"
click at [491, 319] on span "Сохранить и пересчитать" at bounding box center [480, 316] width 71 height 9
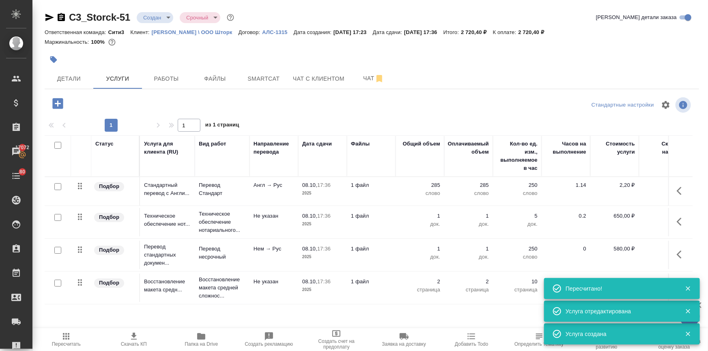
click at [133, 345] on span "Скачать КП" at bounding box center [134, 345] width 26 height 6
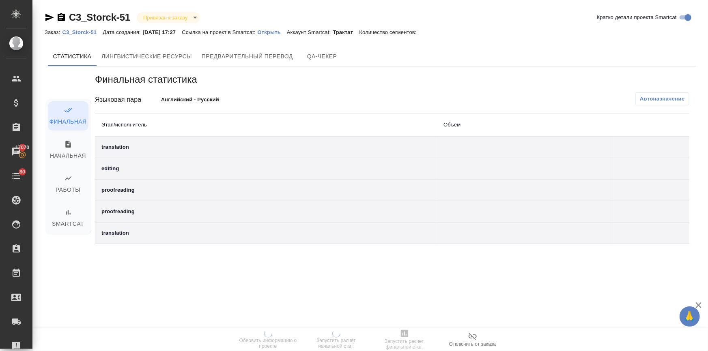
click at [284, 32] on p "Открыть" at bounding box center [272, 32] width 29 height 6
click at [284, 31] on p "Открыть" at bounding box center [272, 32] width 29 height 6
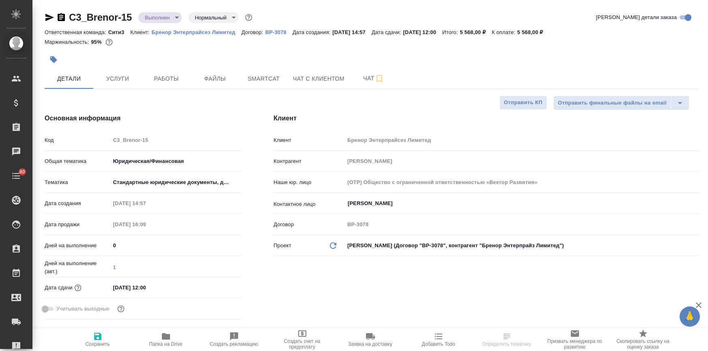
select select "RU"
type textarea "x"
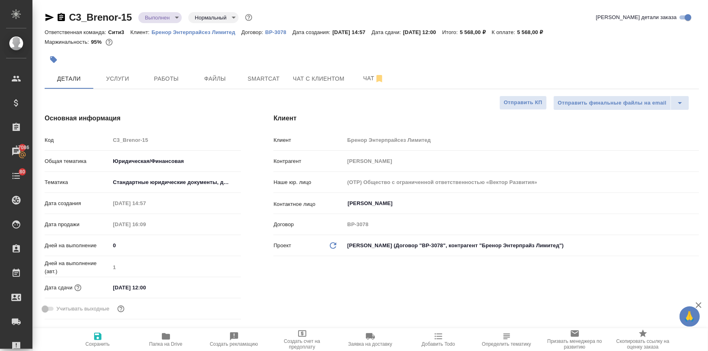
type textarea "x"
